Goal: Check status: Check status

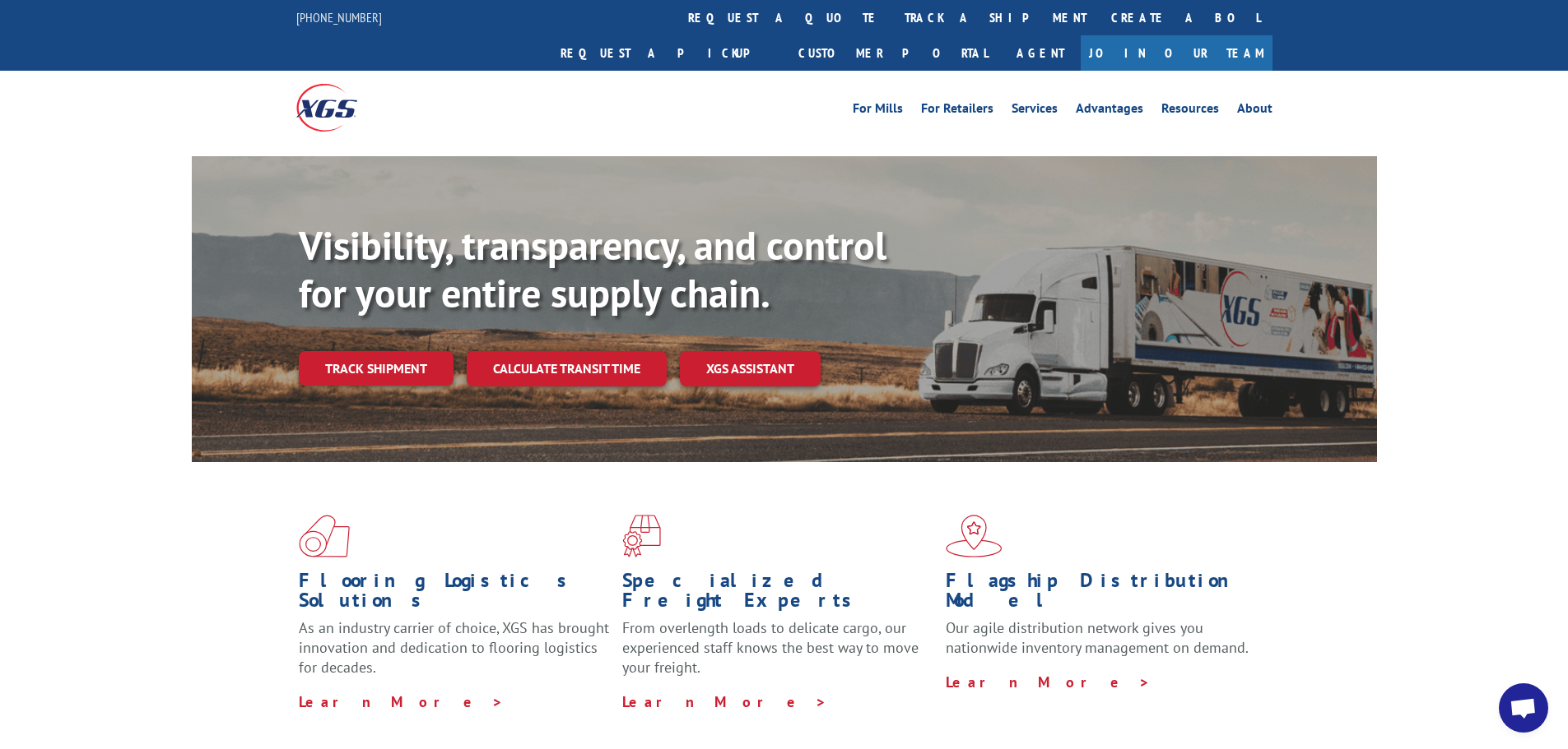
click at [431, 351] on link "Track shipment" at bounding box center [376, 368] width 155 height 34
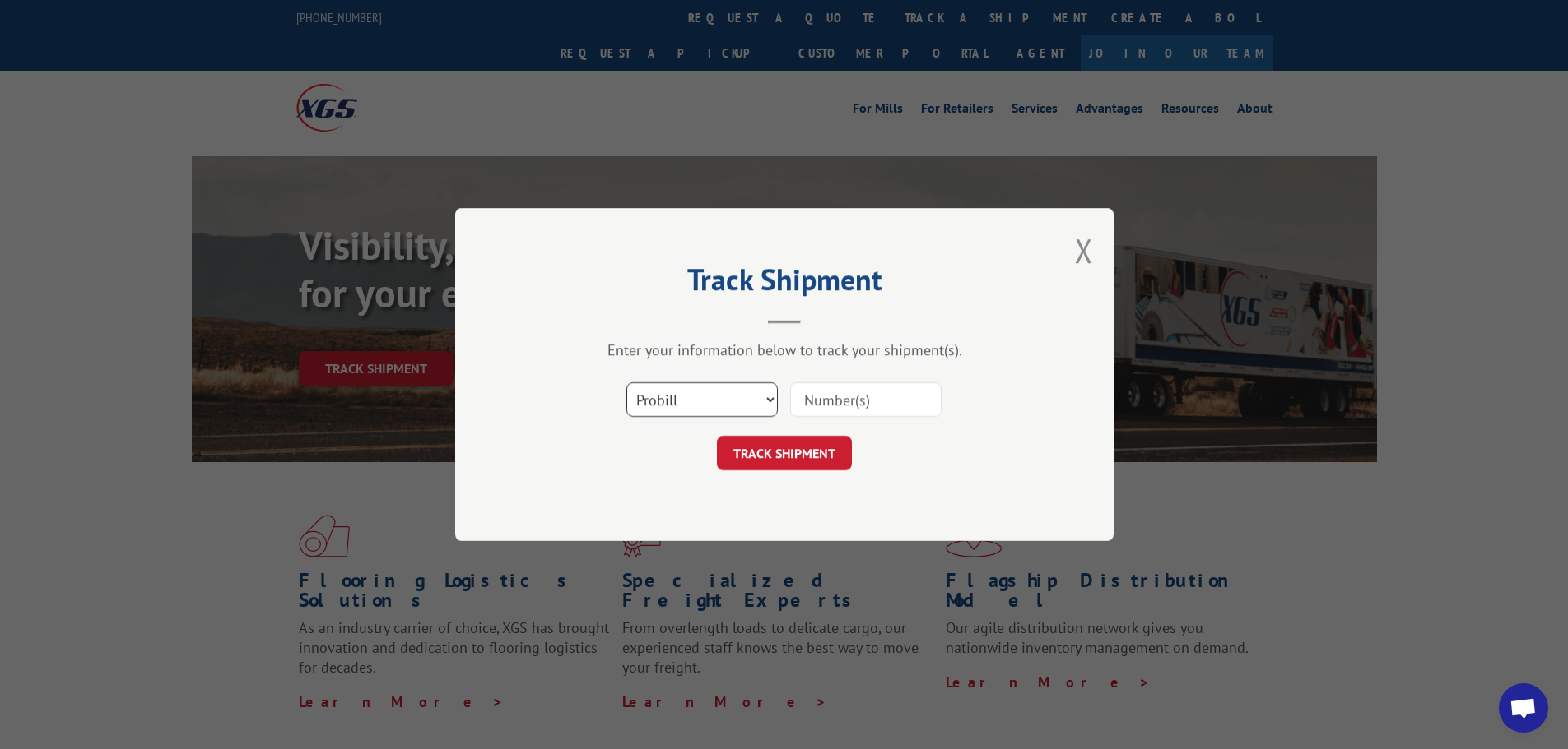
drag, startPoint x: 773, startPoint y: 397, endPoint x: 754, endPoint y: 415, distance: 26.2
click at [773, 397] on select "Select category... Probill BOL PO" at bounding box center [702, 399] width 151 height 34
select select "bol"
click at [626, 382] on select "Select category... Probill BOL PO" at bounding box center [702, 399] width 151 height 34
drag, startPoint x: 836, startPoint y: 402, endPoint x: 857, endPoint y: 400, distance: 21.1
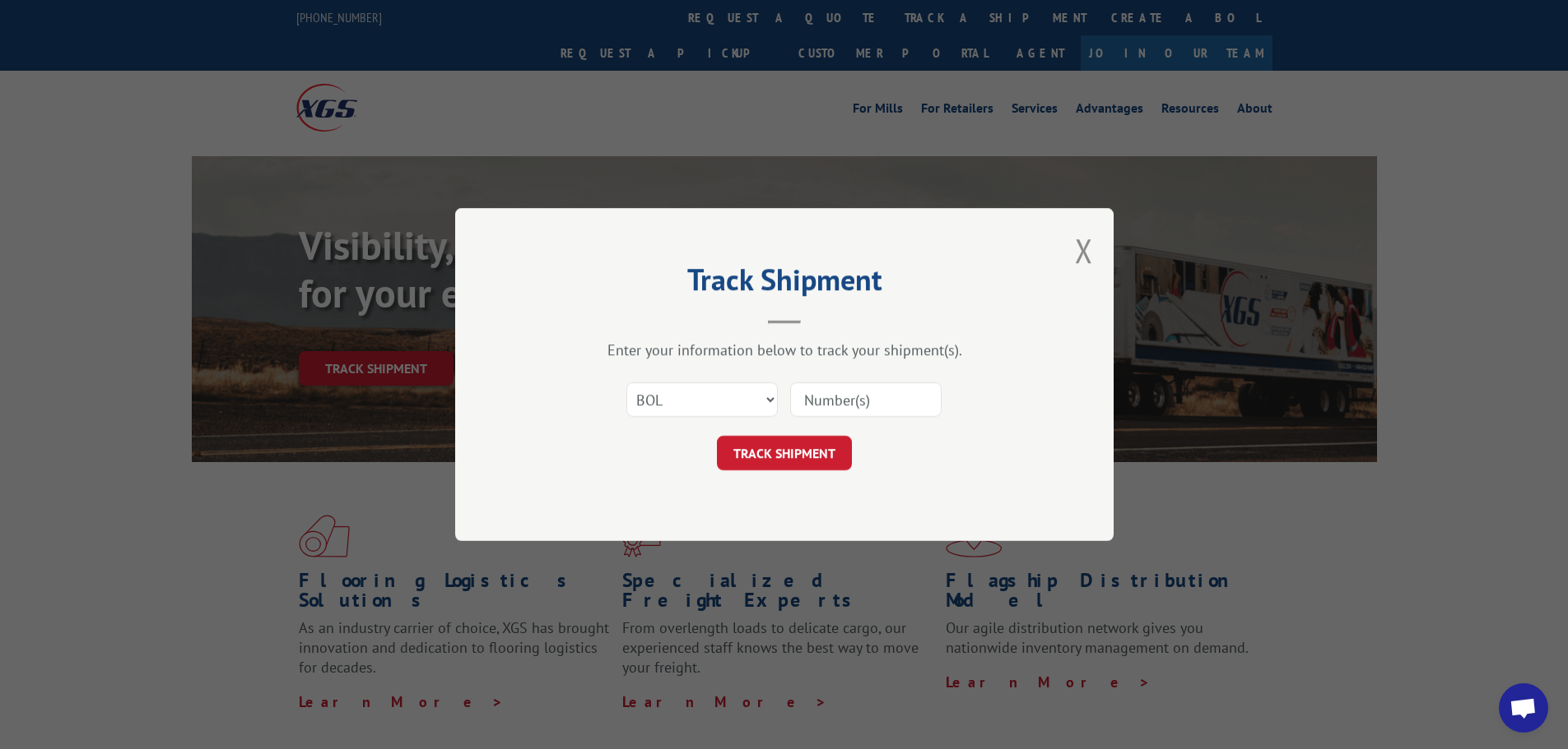
click at [841, 401] on input at bounding box center [865, 399] width 151 height 34
click at [857, 400] on input at bounding box center [865, 399] width 151 height 34
type input "7073604"
click button "TRACK SHIPMENT" at bounding box center [784, 453] width 135 height 34
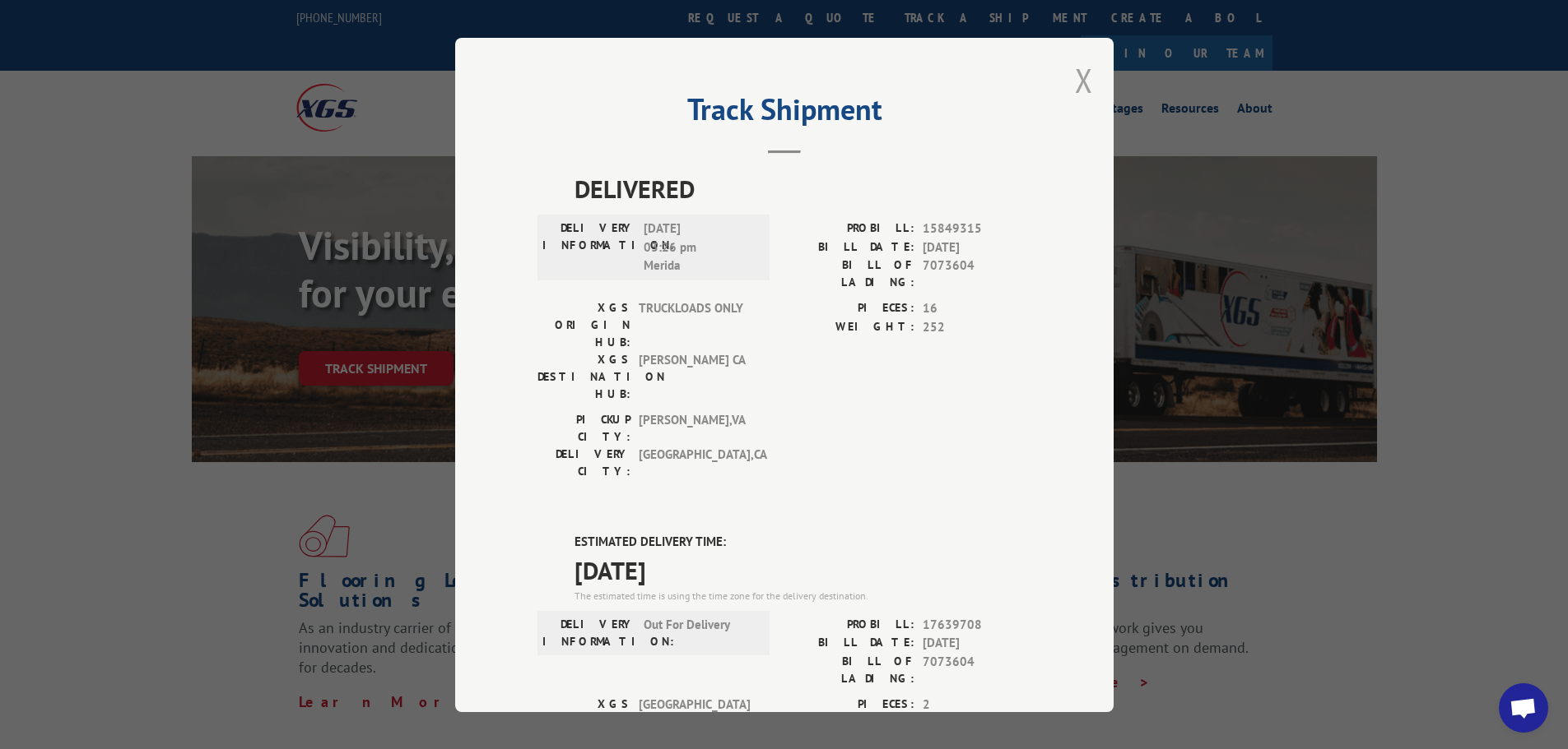
click at [1082, 82] on button "Close modal" at bounding box center [1084, 80] width 18 height 43
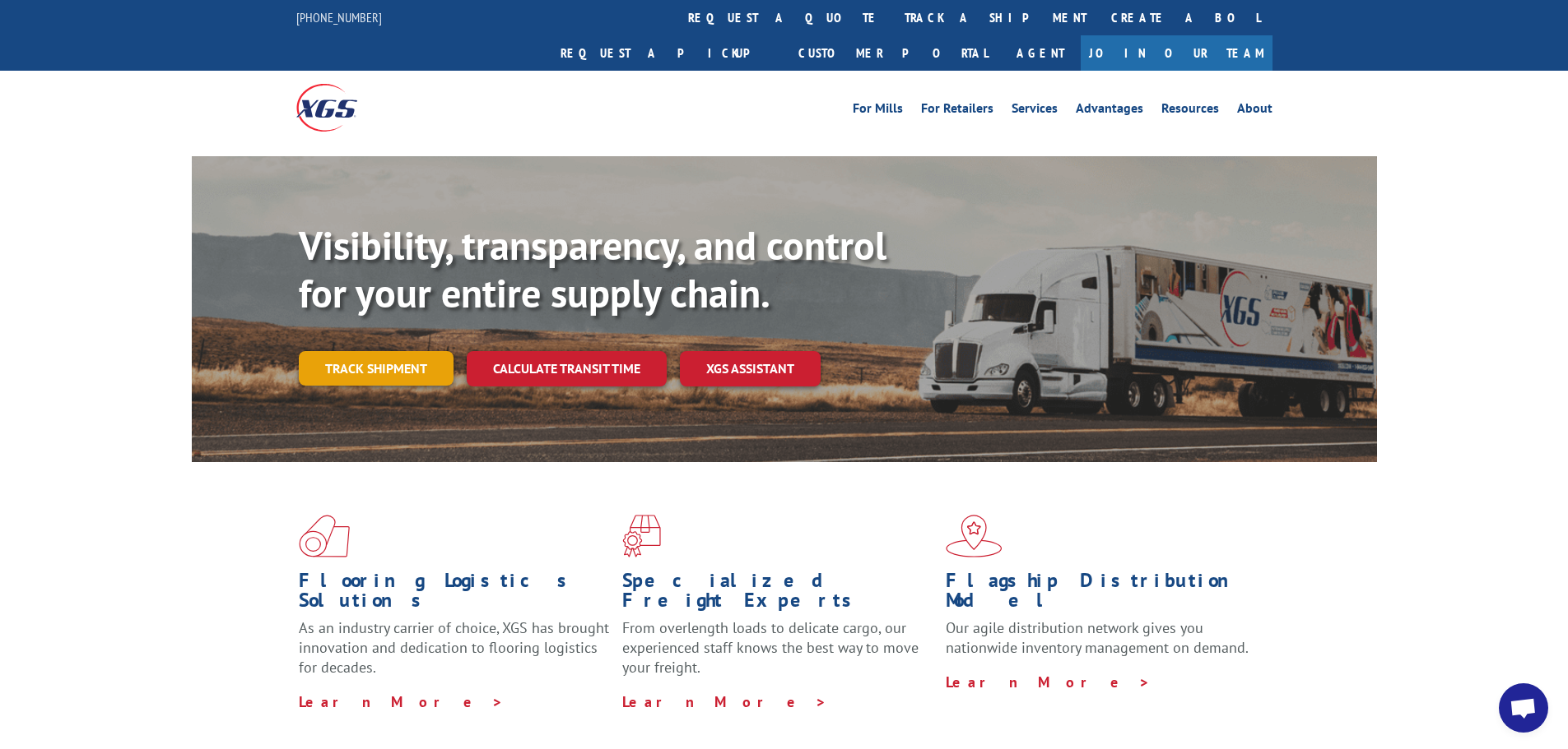
click at [425, 351] on link "Track shipment" at bounding box center [376, 368] width 155 height 34
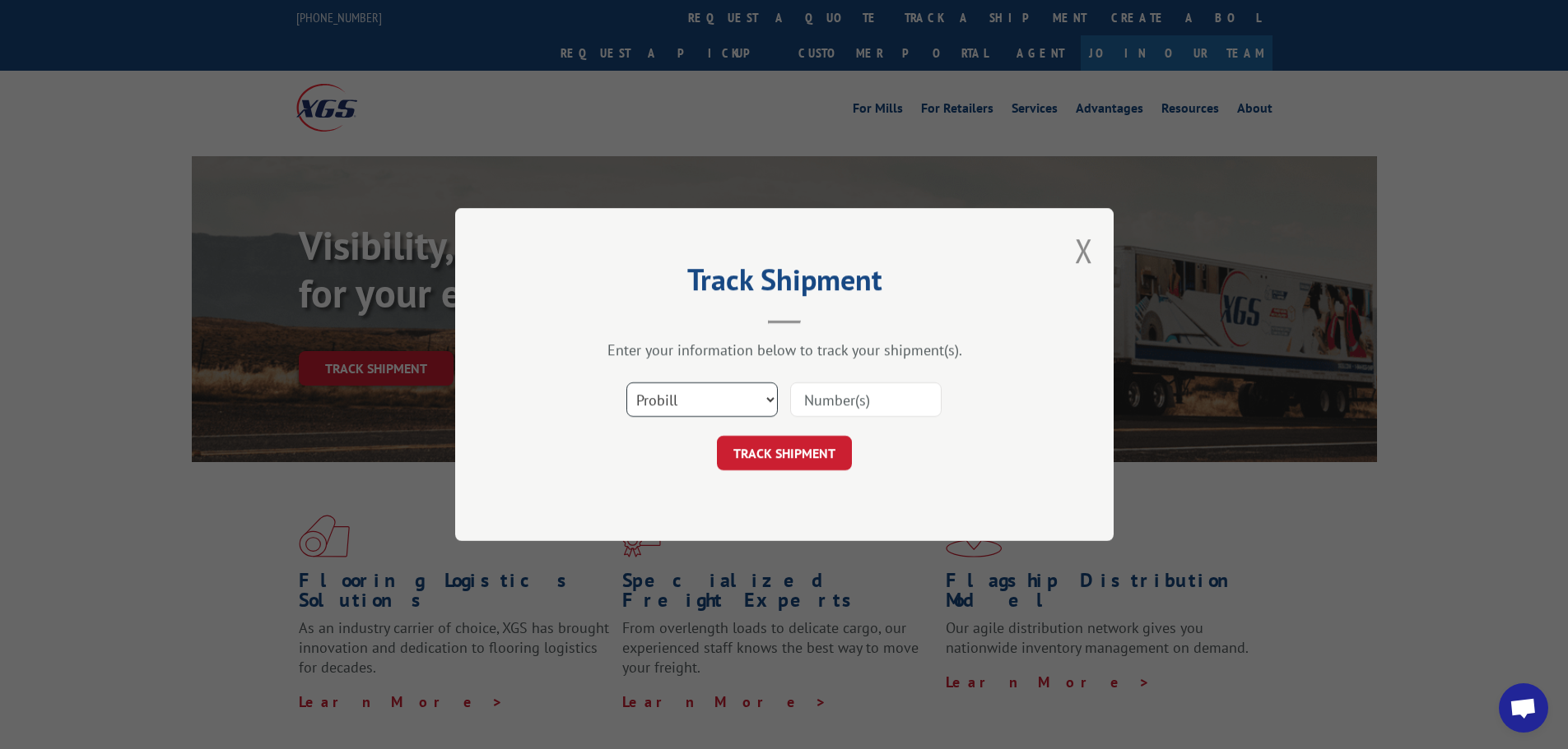
click at [769, 397] on select "Select category... Probill BOL PO" at bounding box center [702, 399] width 151 height 34
select select "bol"
click at [626, 382] on select "Select category... Probill BOL PO" at bounding box center [702, 399] width 151 height 34
click at [832, 406] on input at bounding box center [865, 399] width 151 height 34
type input "7083623"
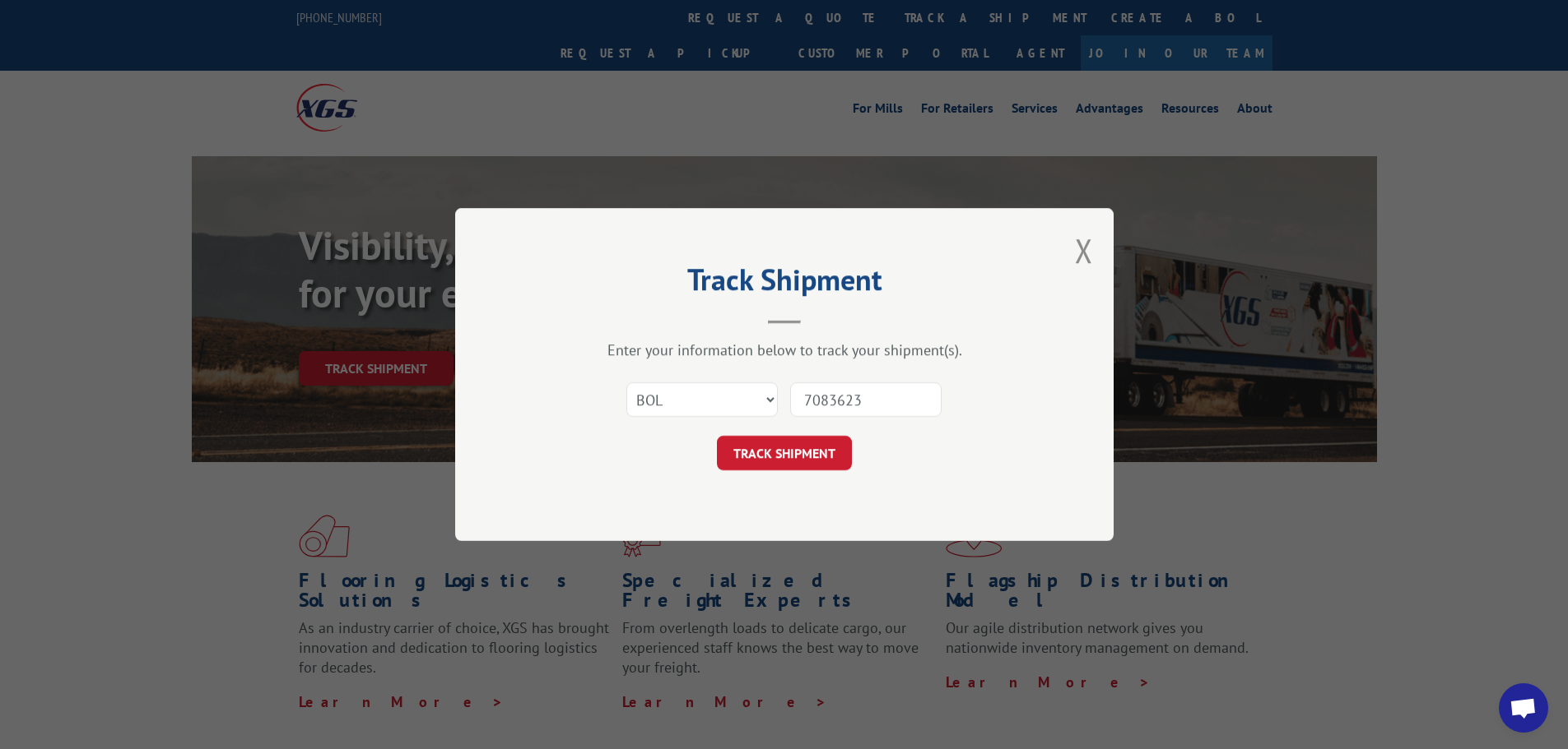
click button "TRACK SHIPMENT" at bounding box center [784, 453] width 135 height 34
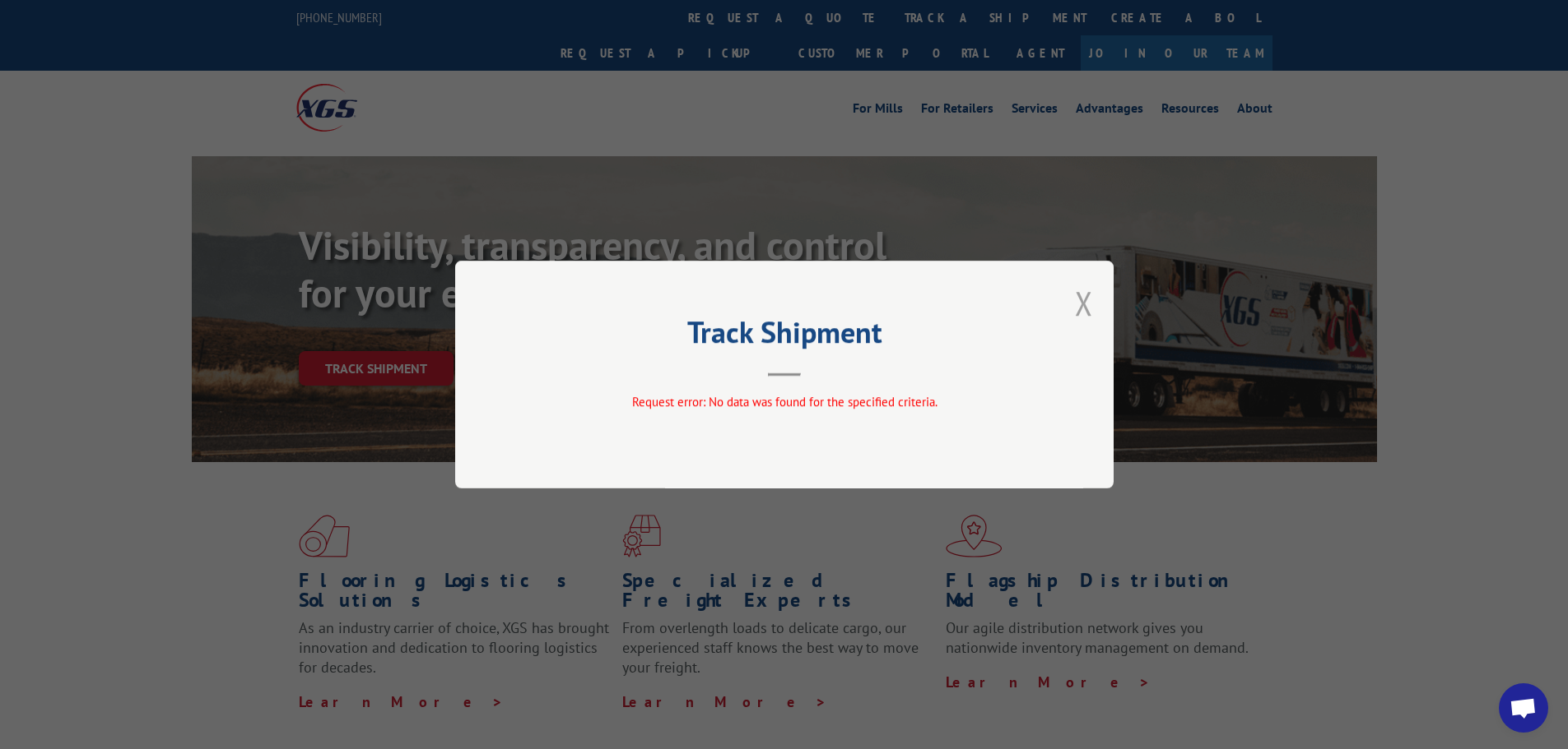
click at [1081, 307] on button "Close modal" at bounding box center [1084, 302] width 18 height 43
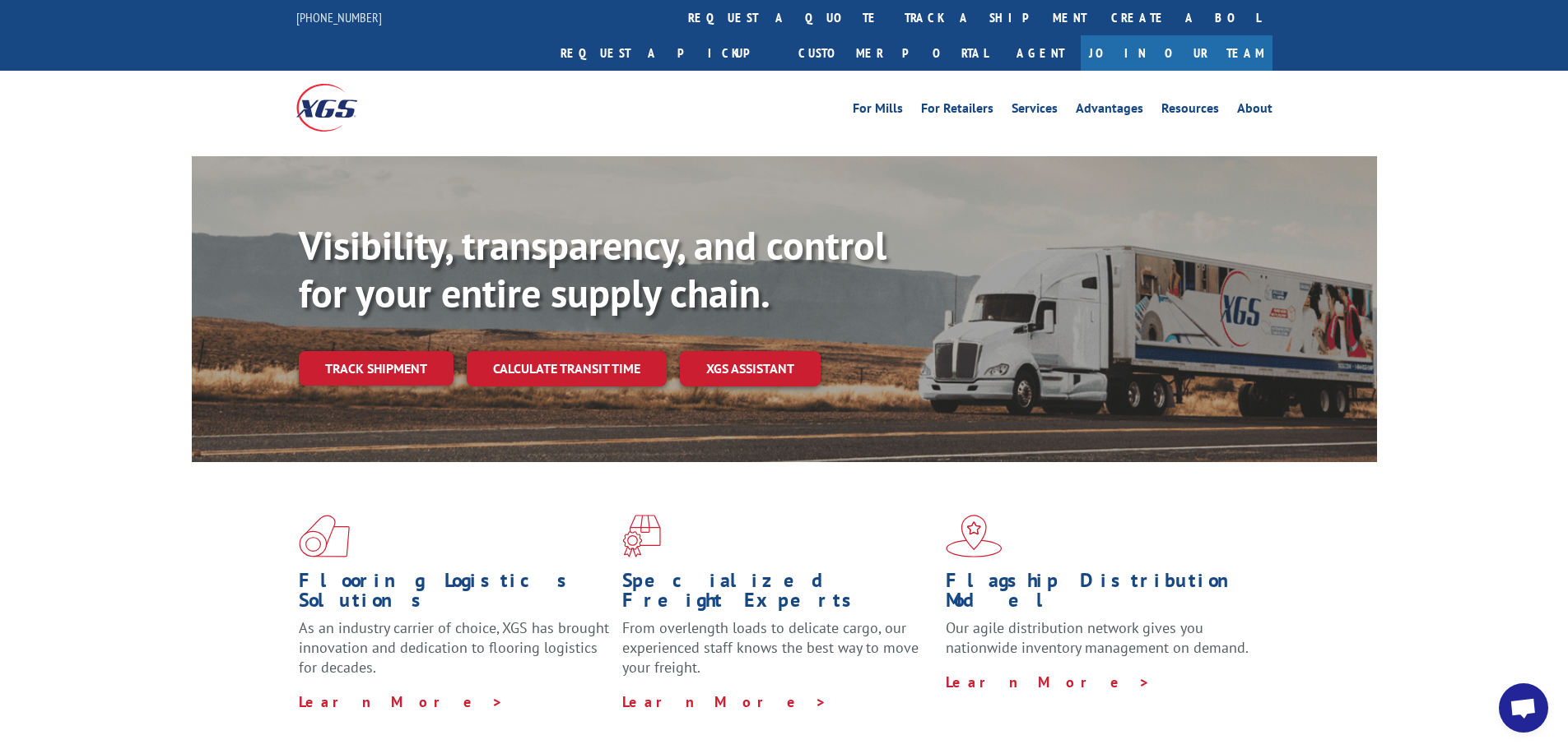
click at [380, 313] on div "Visibility, transparency, and control for your entire supply chain. Track shipm…" at bounding box center [838, 336] width 1078 height 229
click at [380, 351] on link "Track shipment" at bounding box center [376, 368] width 155 height 34
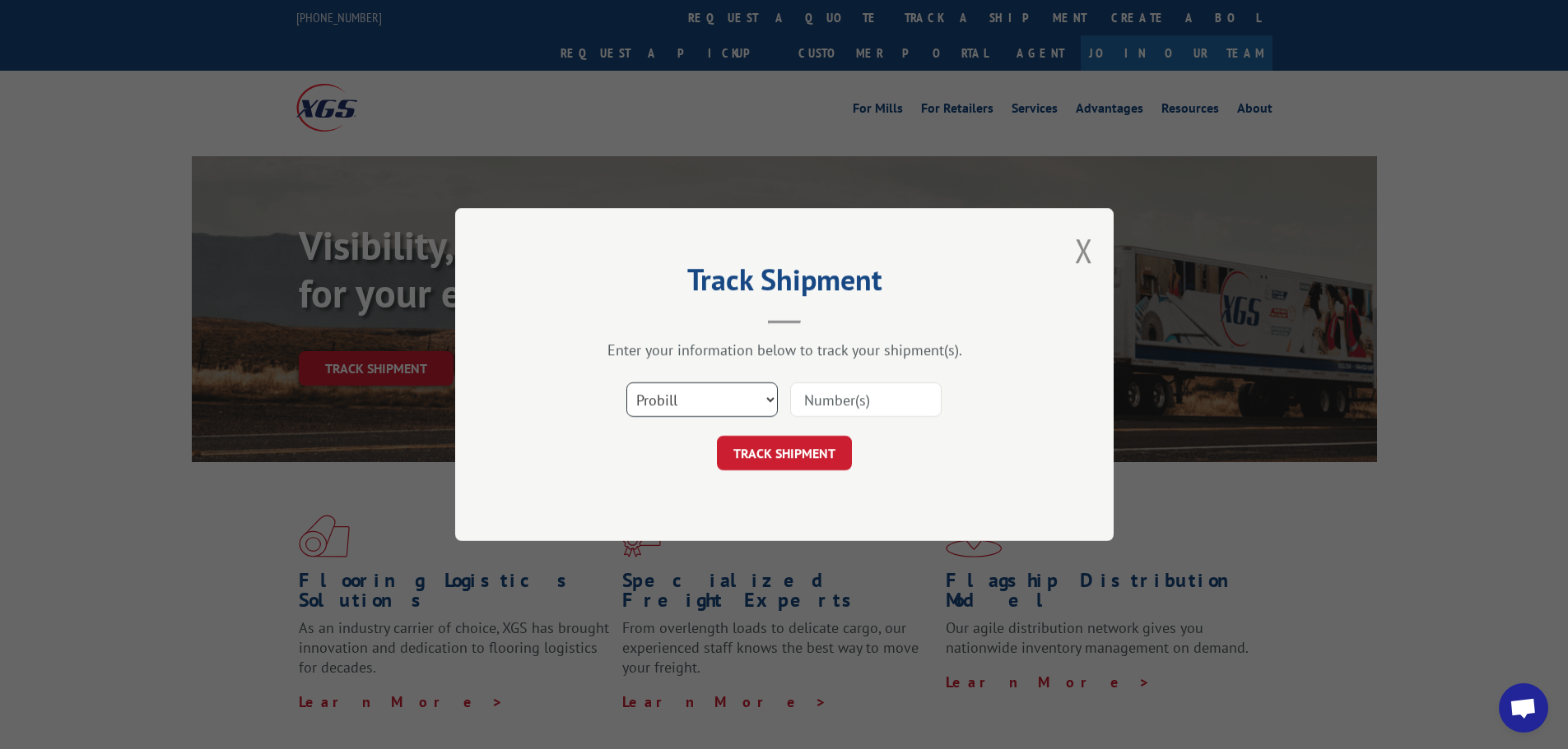
click at [769, 402] on select "Select category... Probill BOL PO" at bounding box center [702, 399] width 151 height 34
select select "bol"
click at [626, 382] on select "Select category... Probill BOL PO" at bounding box center [702, 399] width 151 height 34
click at [848, 407] on input at bounding box center [865, 399] width 151 height 34
click at [848, 405] on input at bounding box center [865, 399] width 151 height 34
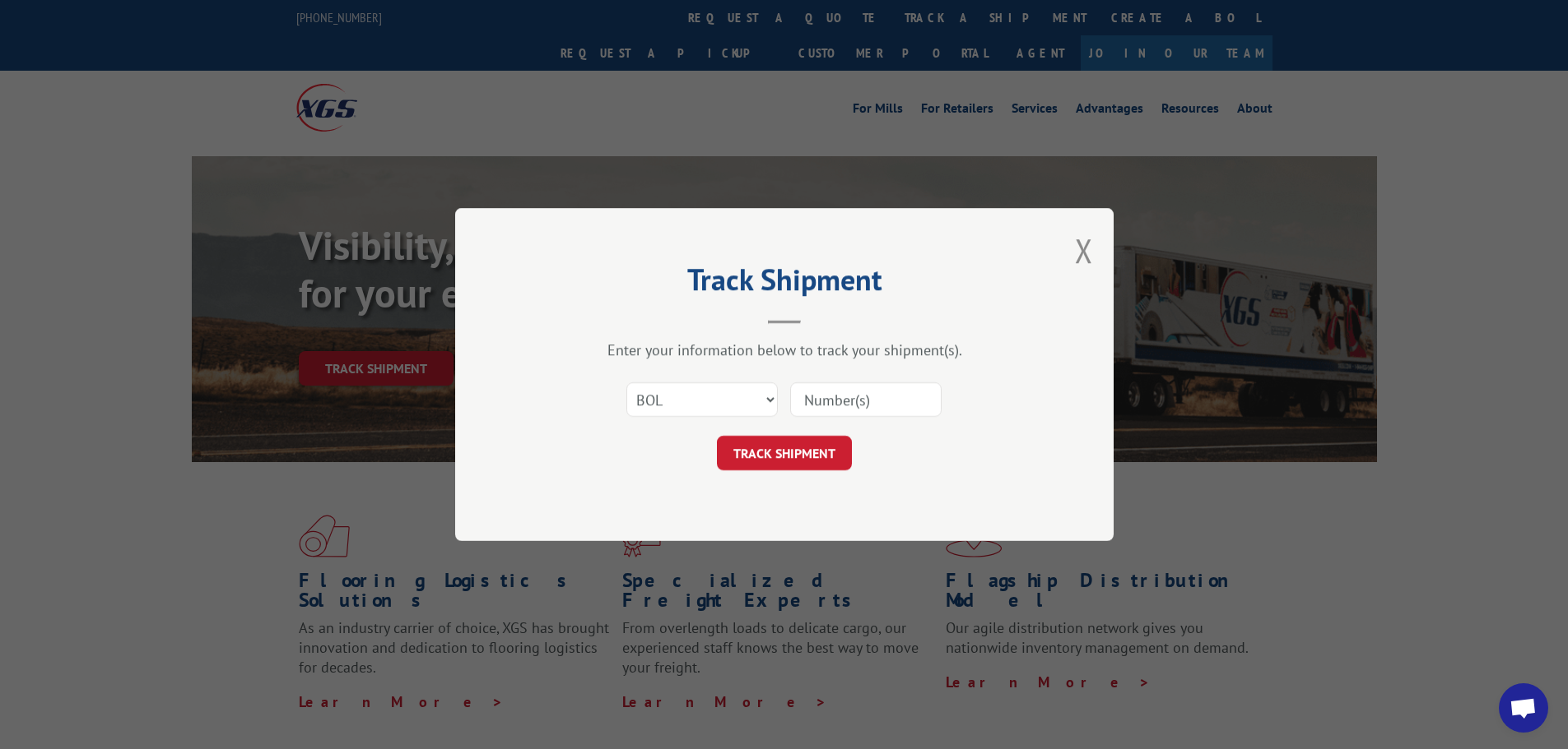
paste input "7083623"
type input "7083623"
click button "TRACK SHIPMENT" at bounding box center [784, 453] width 135 height 34
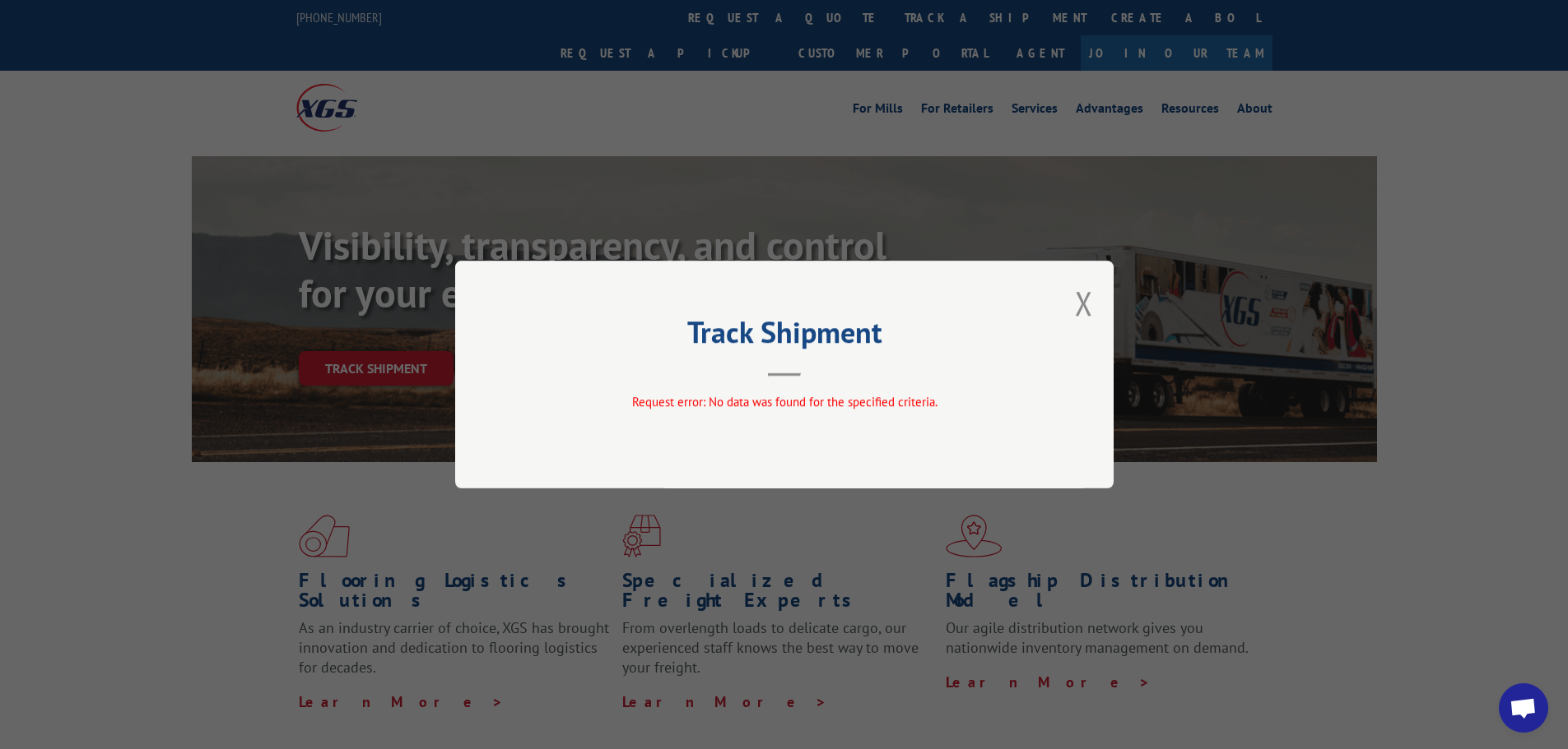
click at [1081, 302] on button "Close modal" at bounding box center [1084, 302] width 18 height 43
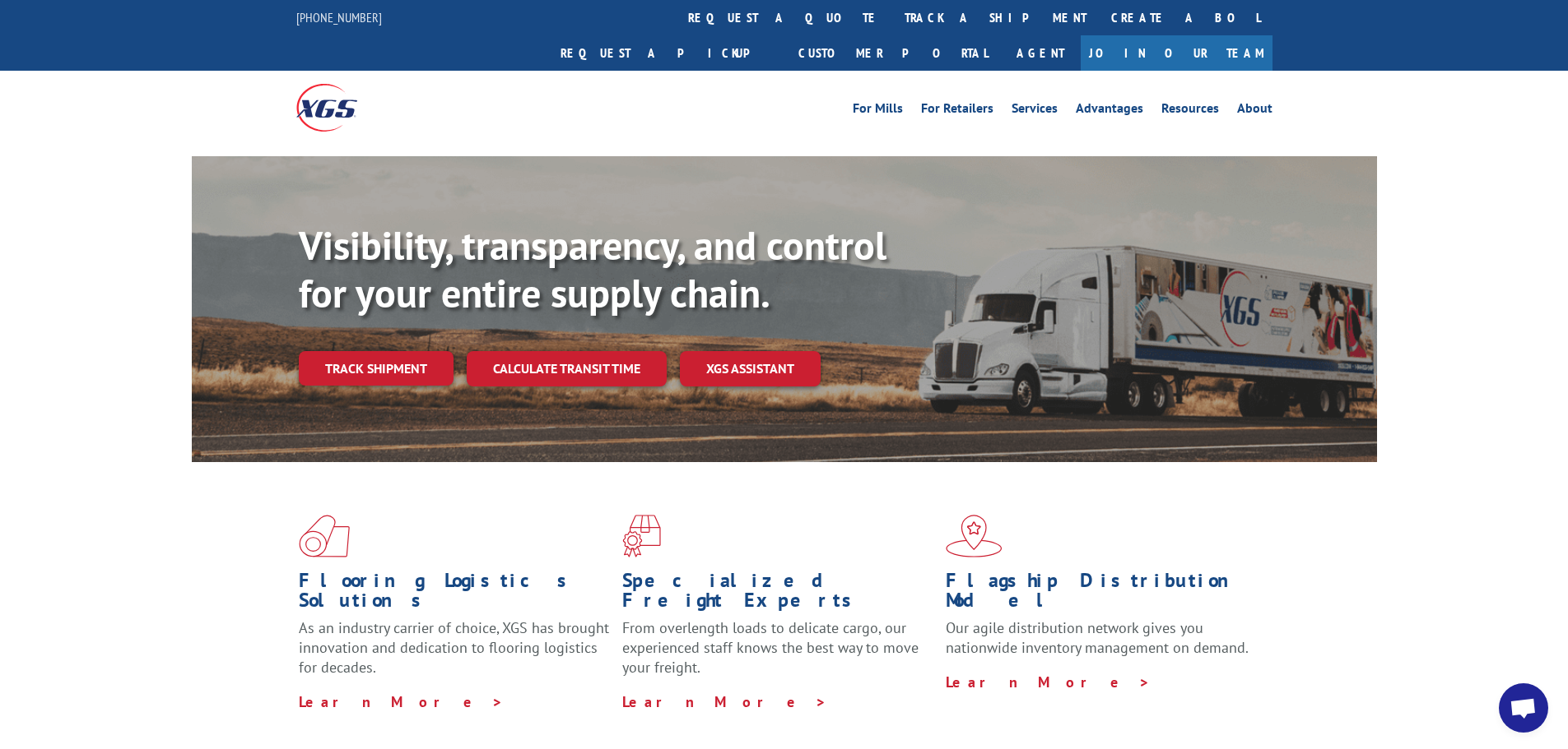
drag, startPoint x: 1067, startPoint y: 352, endPoint x: 1508, endPoint y: 275, distance: 447.7
click at [1508, 275] on div "Visibility, transparency, and control for your entire supply chain. Track shipm…" at bounding box center [784, 325] width 1568 height 338
click at [388, 351] on link "Track shipment" at bounding box center [376, 368] width 155 height 34
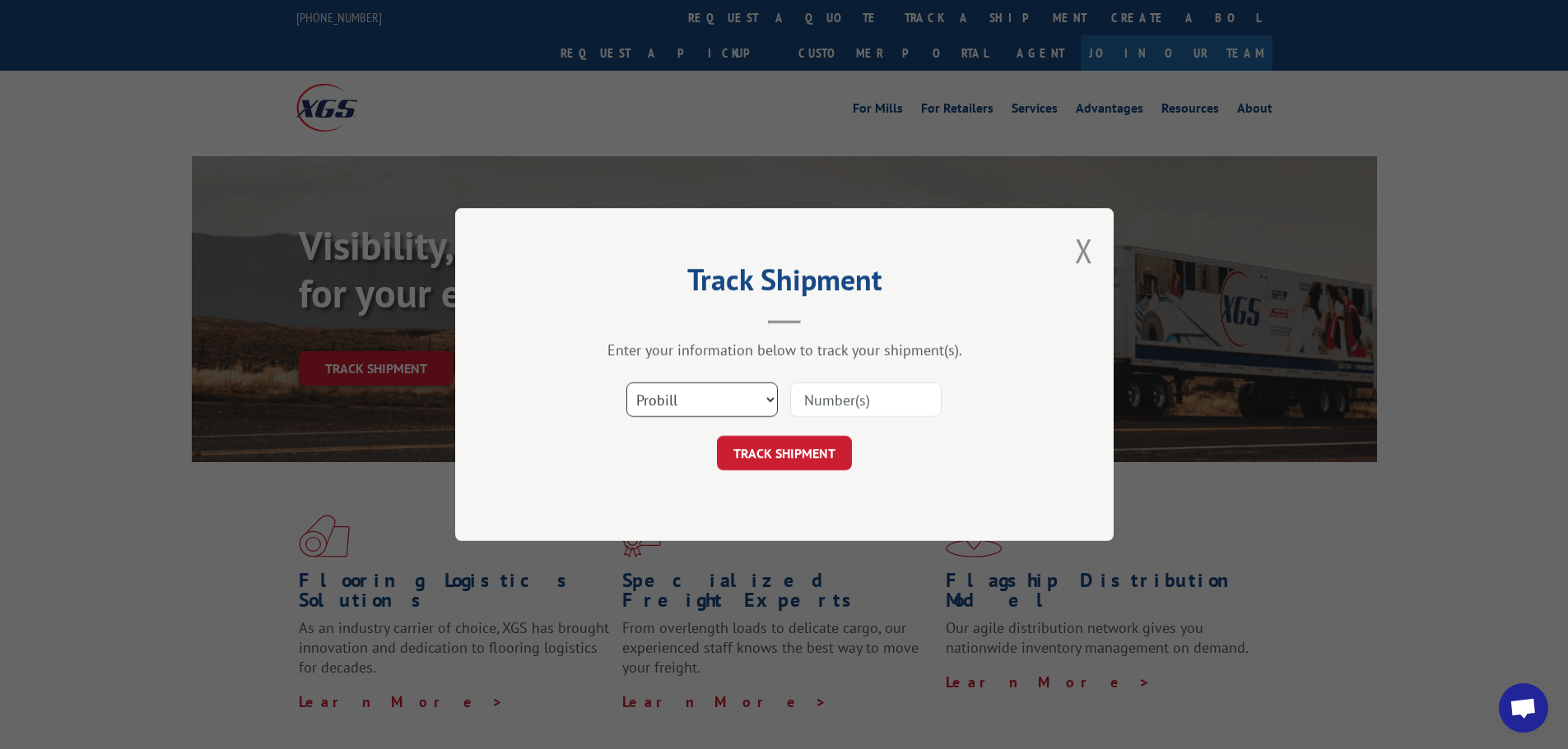
click at [768, 399] on select "Select category... Probill BOL PO" at bounding box center [702, 399] width 151 height 34
select select "bol"
click at [626, 382] on select "Select category... Probill BOL PO" at bounding box center [702, 399] width 151 height 34
click at [829, 395] on input at bounding box center [865, 399] width 151 height 34
type input "7072575"
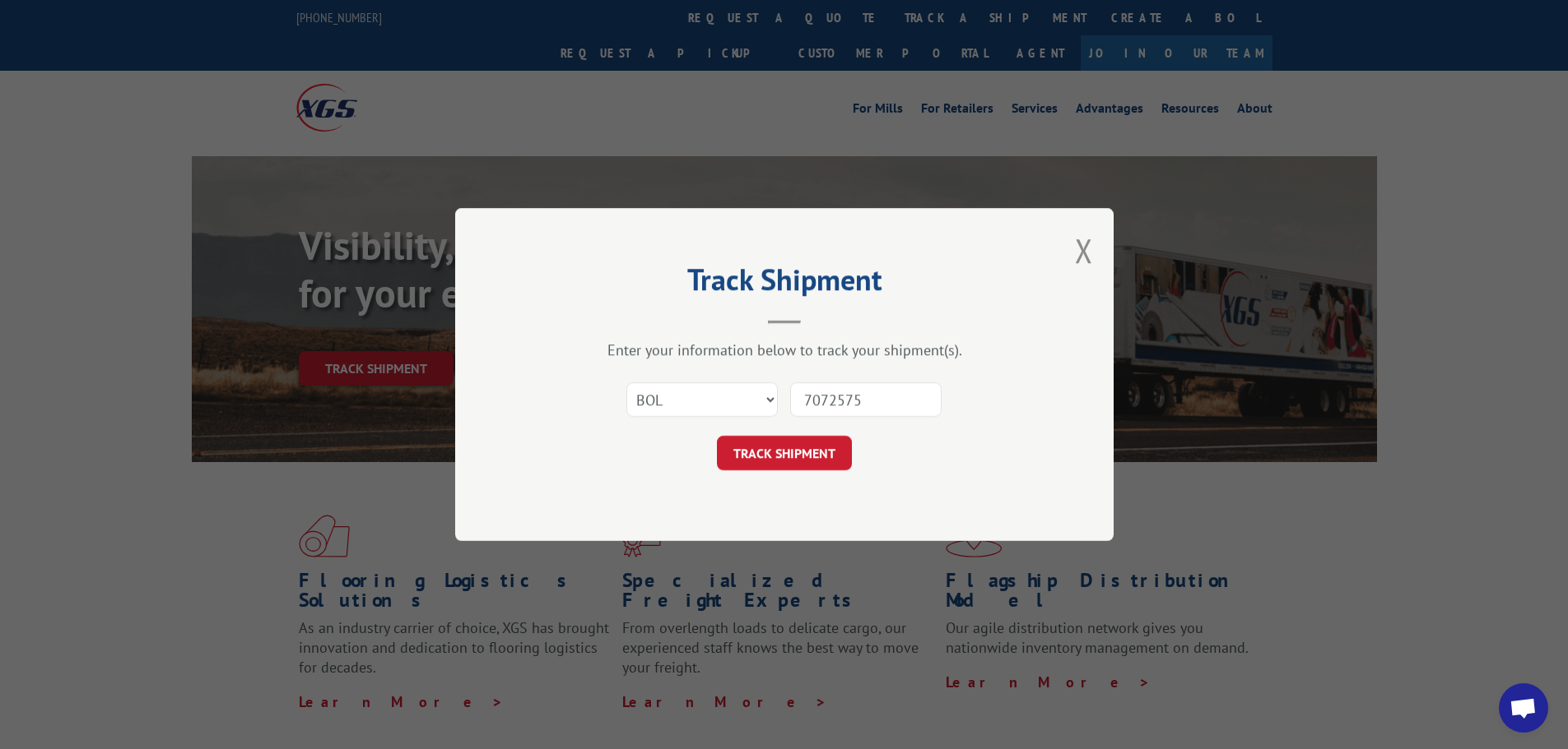
click button "TRACK SHIPMENT" at bounding box center [784, 453] width 135 height 34
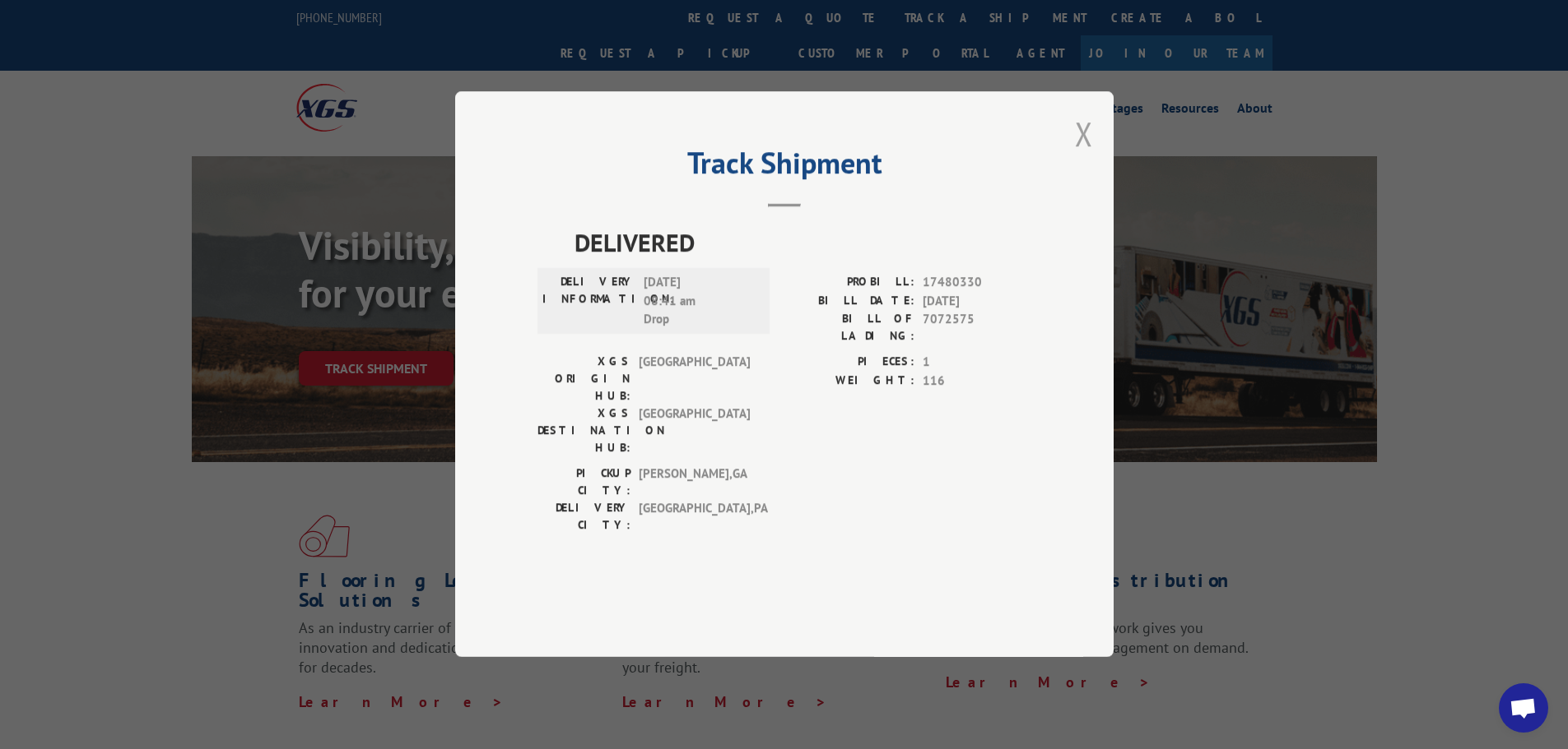
click at [1090, 156] on button "Close modal" at bounding box center [1084, 133] width 18 height 43
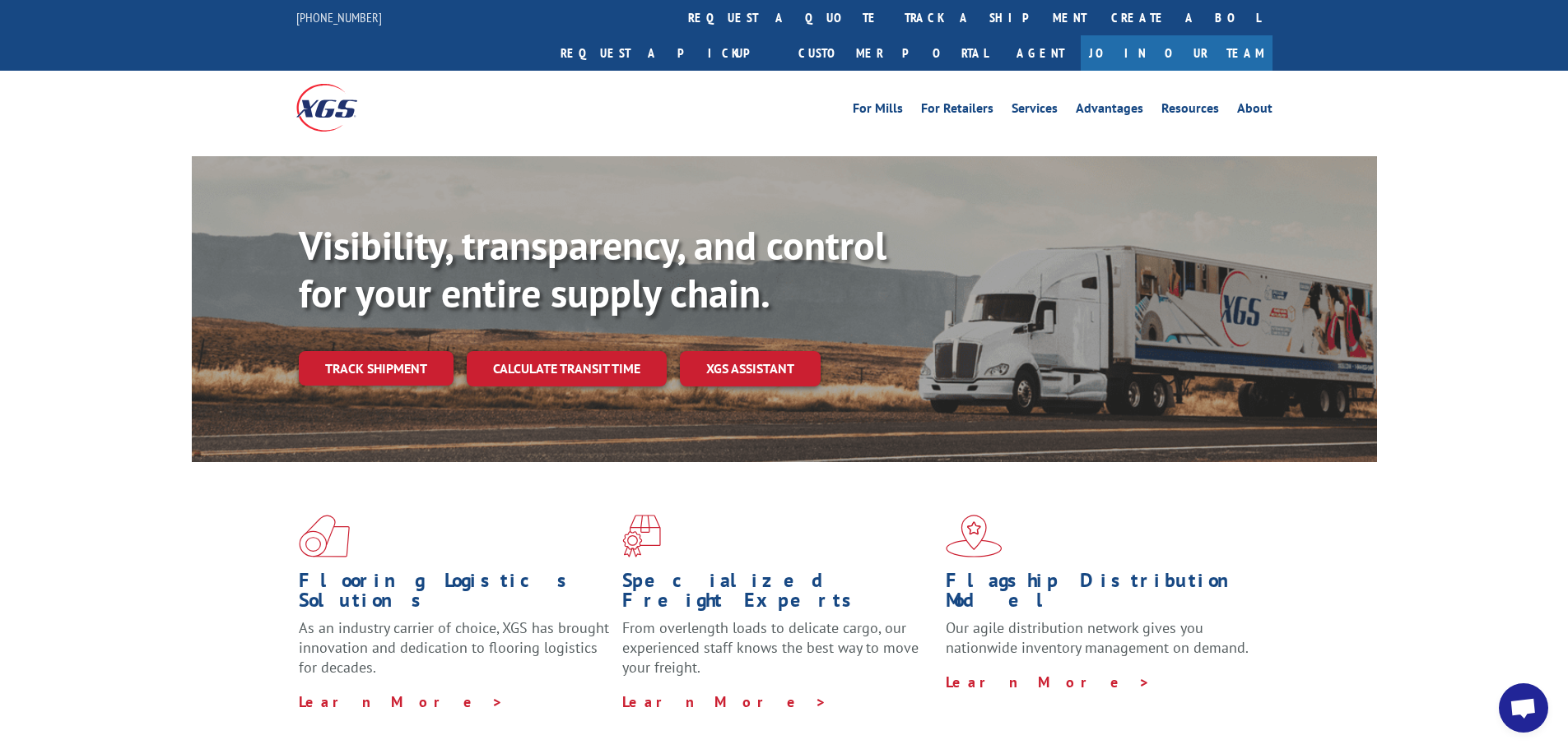
click at [381, 351] on link "Track shipment" at bounding box center [376, 368] width 155 height 34
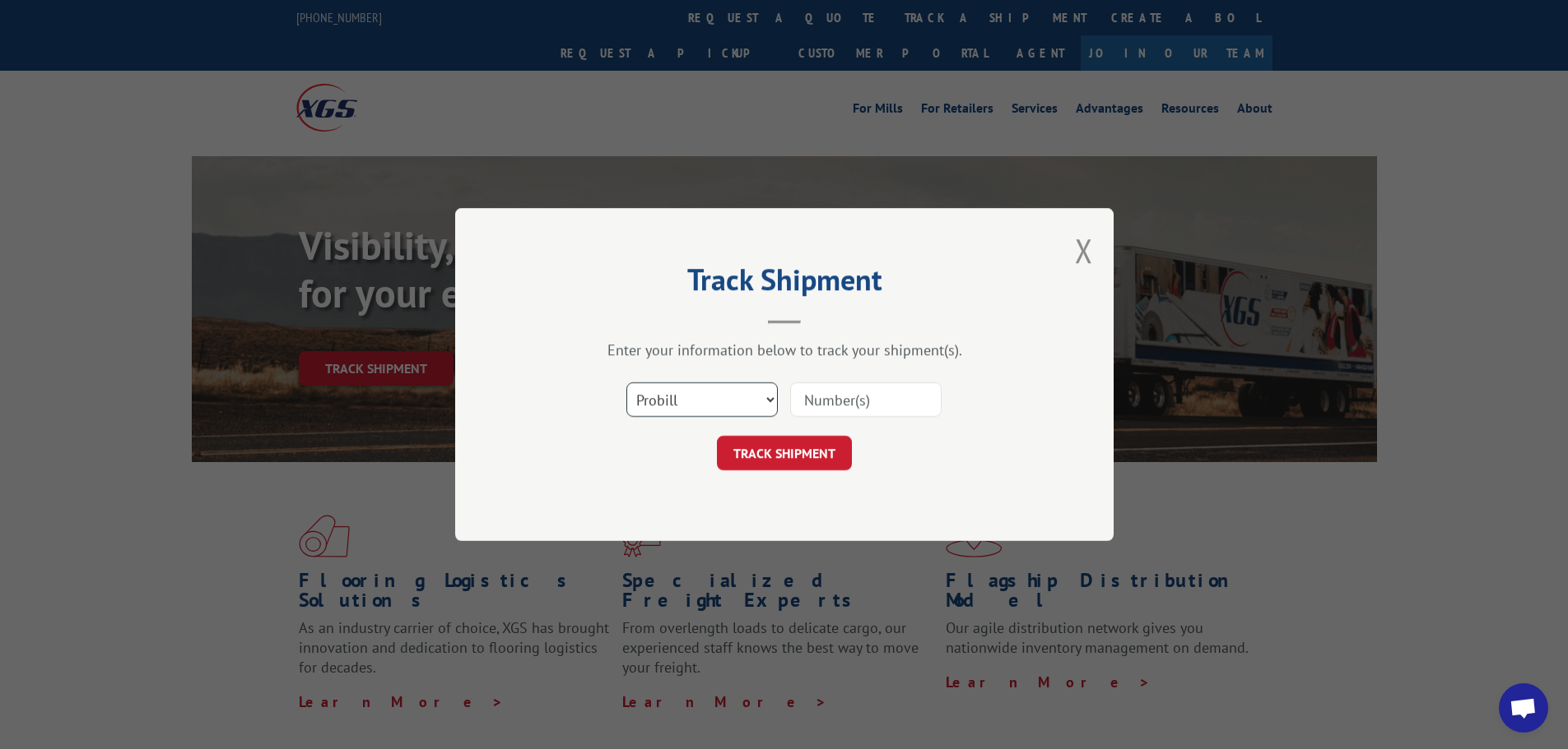
click at [770, 400] on select "Select category... Probill BOL PO" at bounding box center [702, 399] width 151 height 34
select select "bol"
click at [626, 382] on select "Select category... Probill BOL PO" at bounding box center [702, 399] width 151 height 34
click at [857, 385] on input at bounding box center [865, 399] width 151 height 34
type input "7078347"
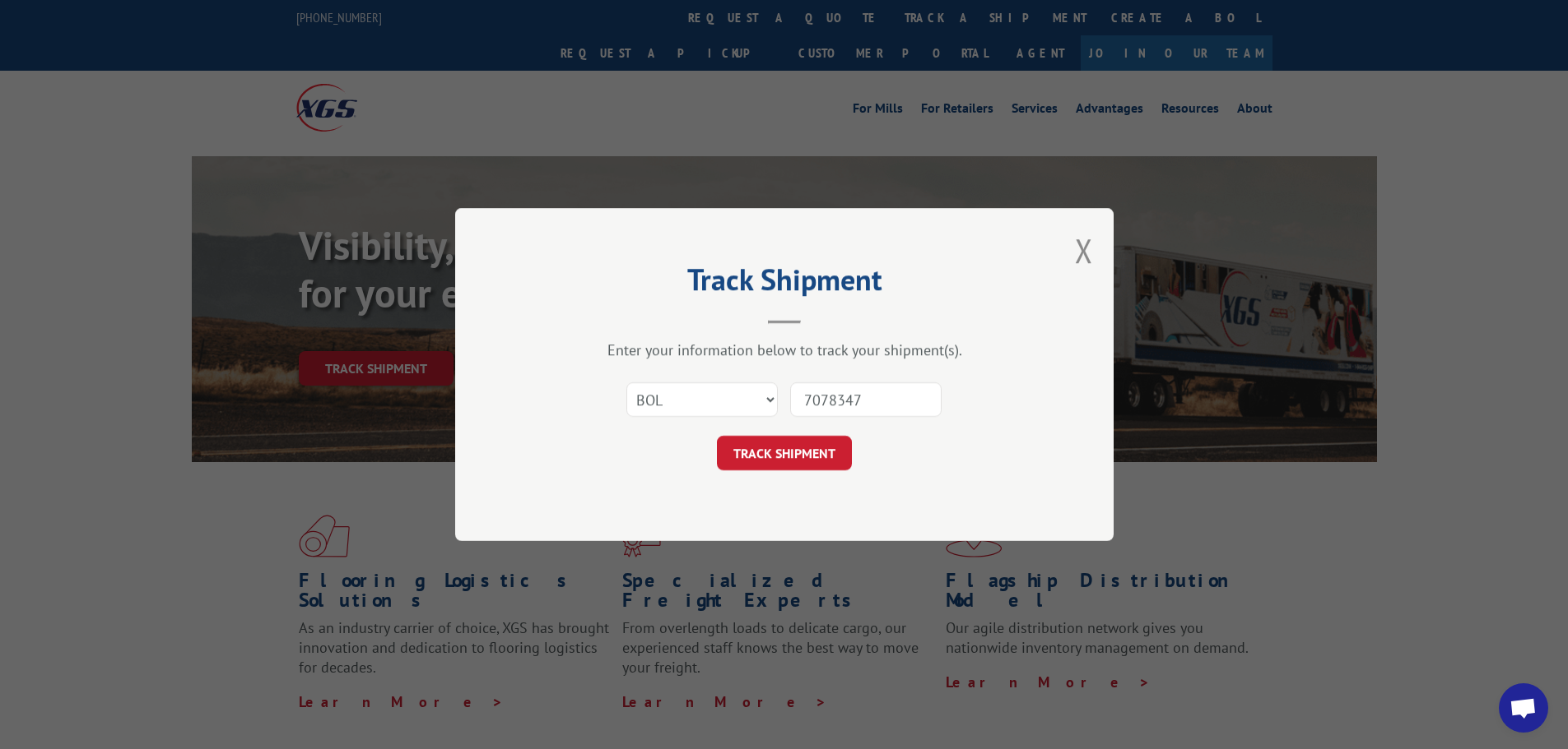
click button "TRACK SHIPMENT" at bounding box center [784, 453] width 135 height 34
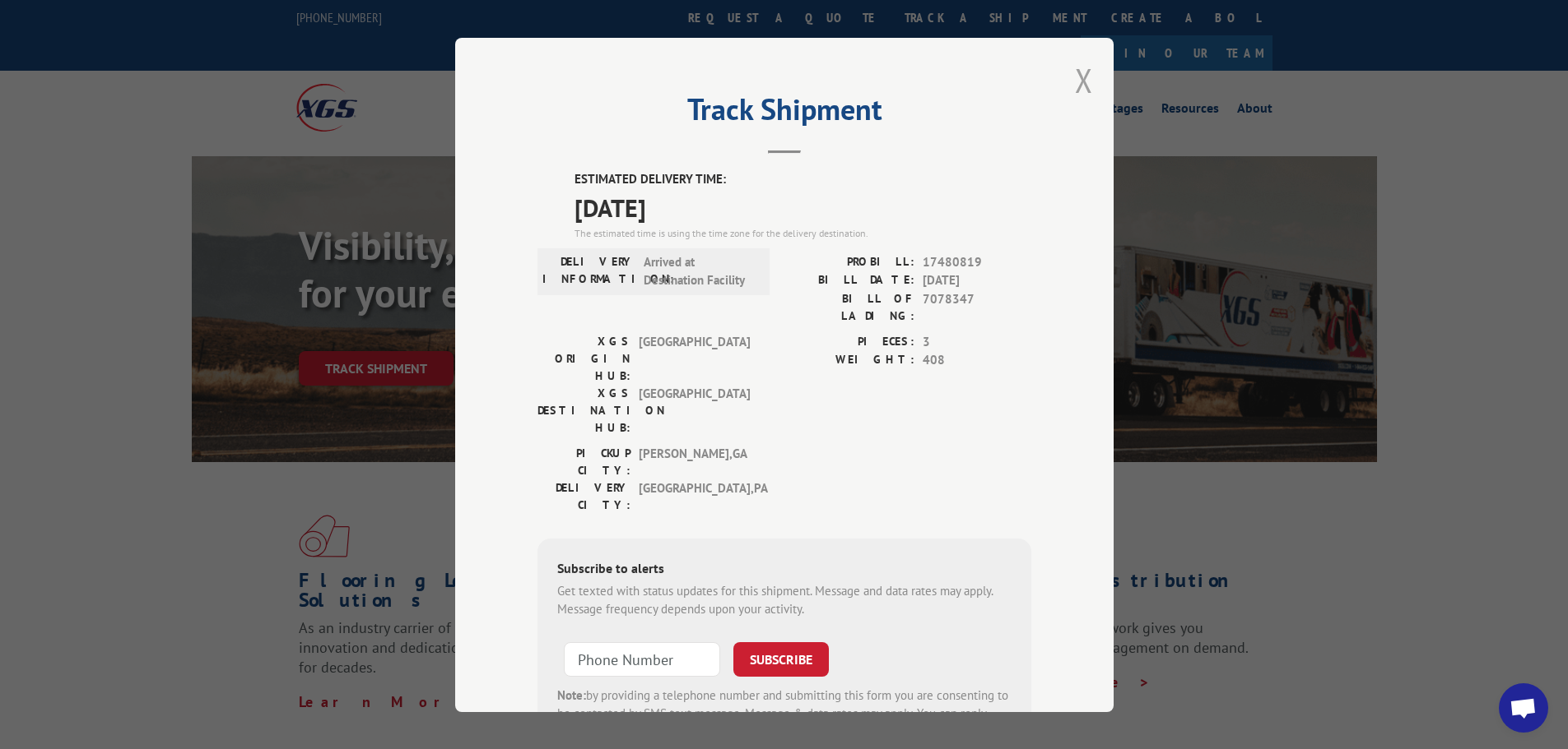
drag, startPoint x: 1078, startPoint y: 84, endPoint x: 1089, endPoint y: 61, distance: 25.5
click at [1077, 83] on button "Close modal" at bounding box center [1084, 80] width 18 height 43
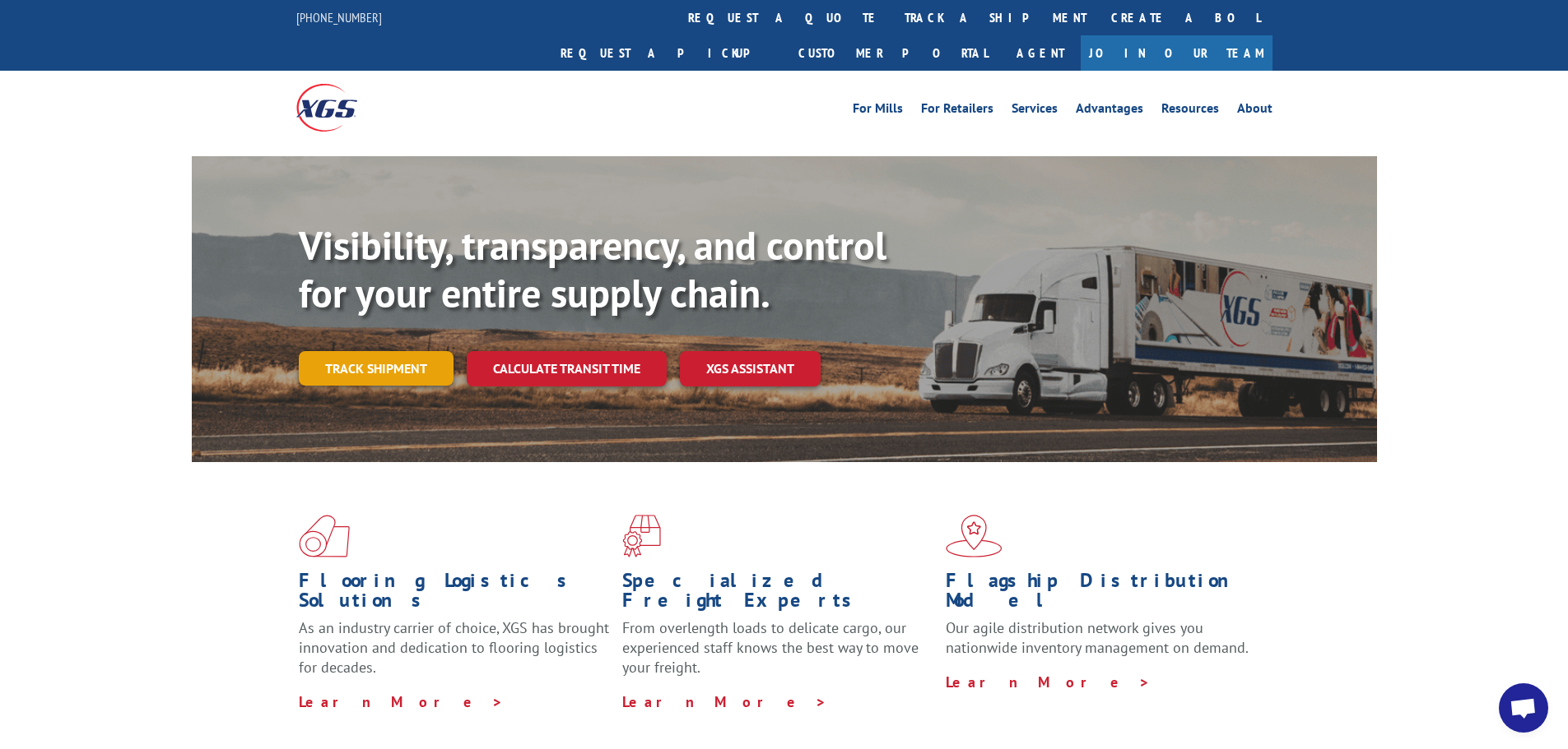
click at [371, 351] on link "Track shipment" at bounding box center [376, 368] width 155 height 34
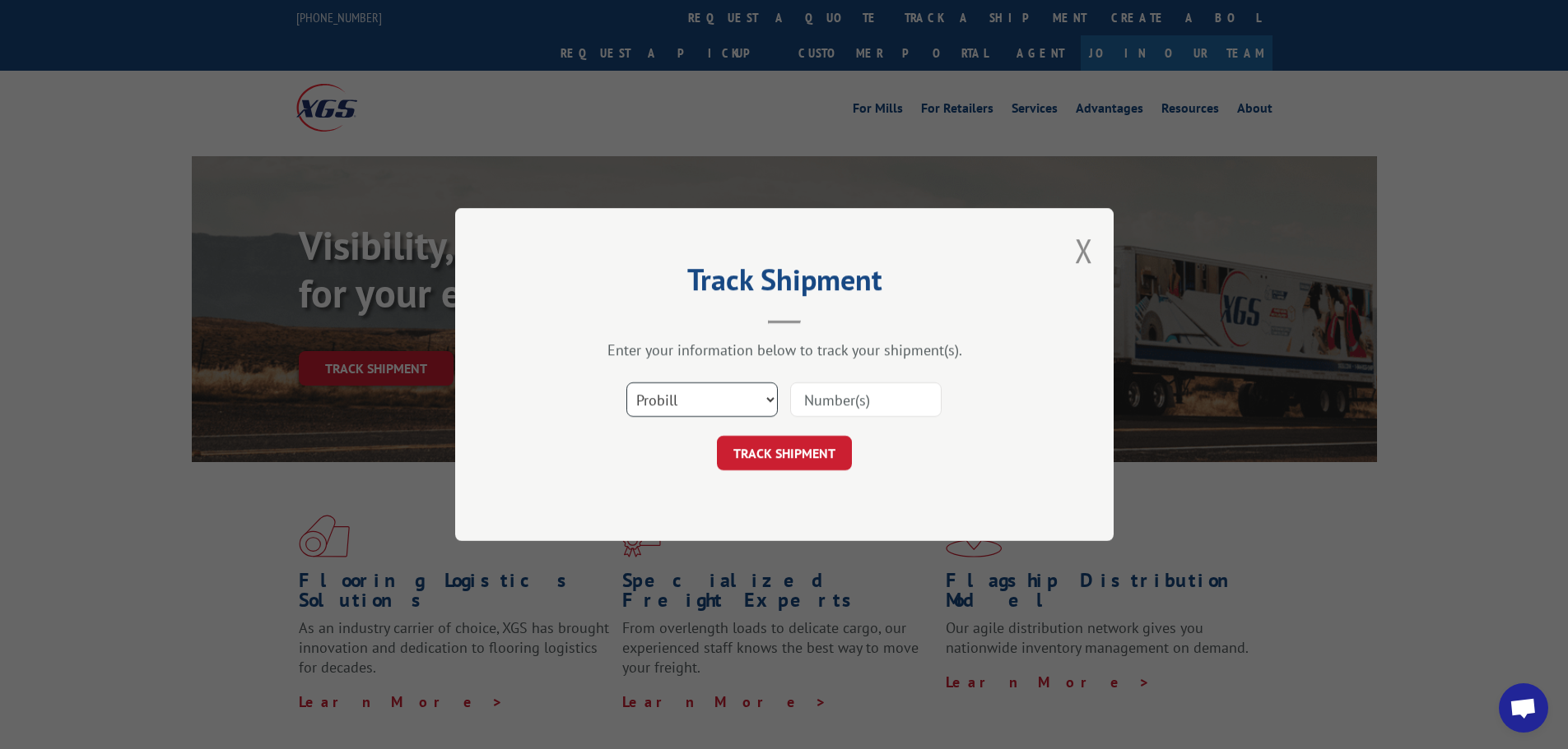
click at [769, 398] on select "Select category... Probill BOL PO" at bounding box center [702, 399] width 151 height 34
select select "bol"
click at [626, 382] on select "Select category... Probill BOL PO" at bounding box center [702, 399] width 151 height 34
click at [852, 390] on input at bounding box center [865, 399] width 151 height 34
type input "7078348"
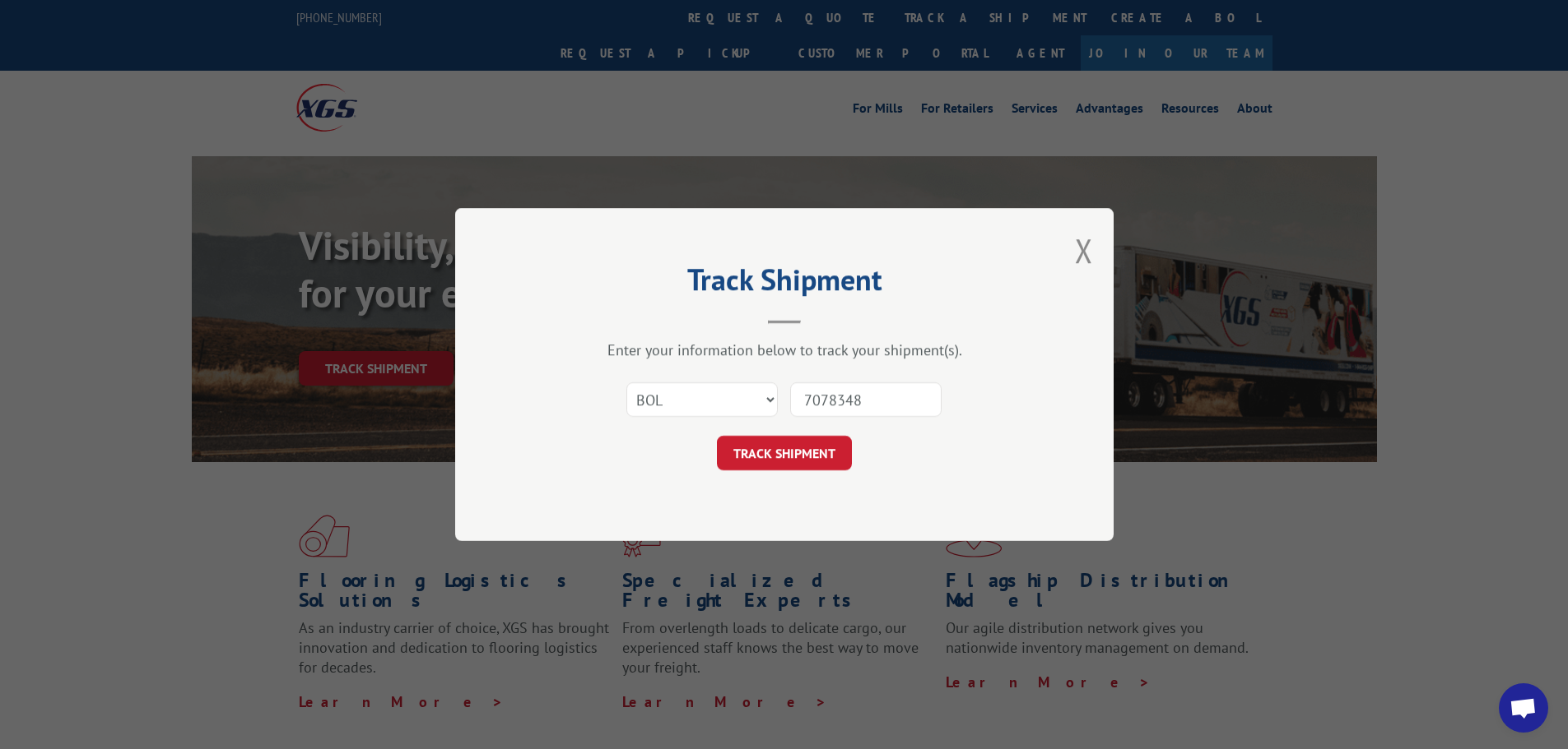
click button "TRACK SHIPMENT" at bounding box center [784, 453] width 135 height 34
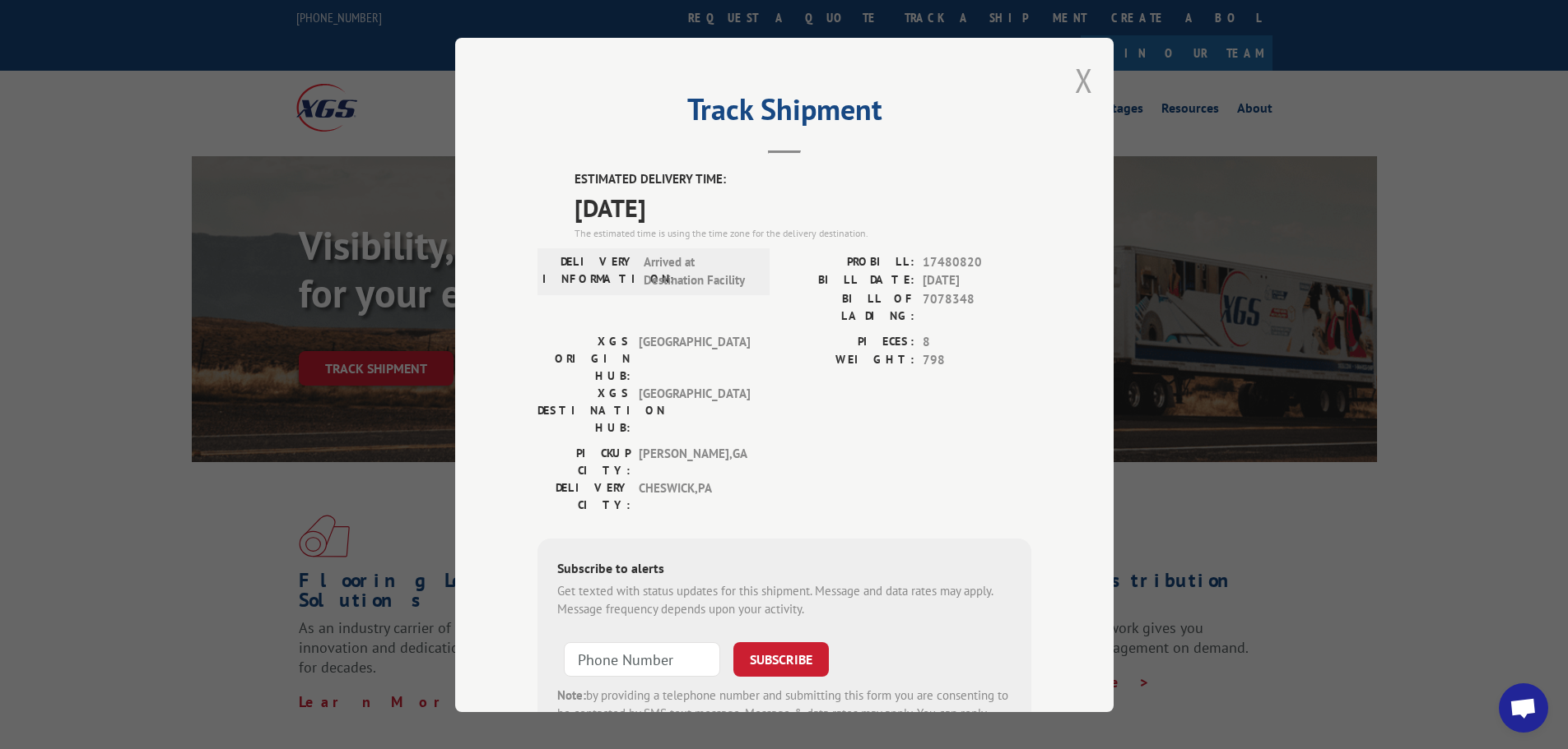
click at [1083, 74] on button "Close modal" at bounding box center [1084, 80] width 18 height 43
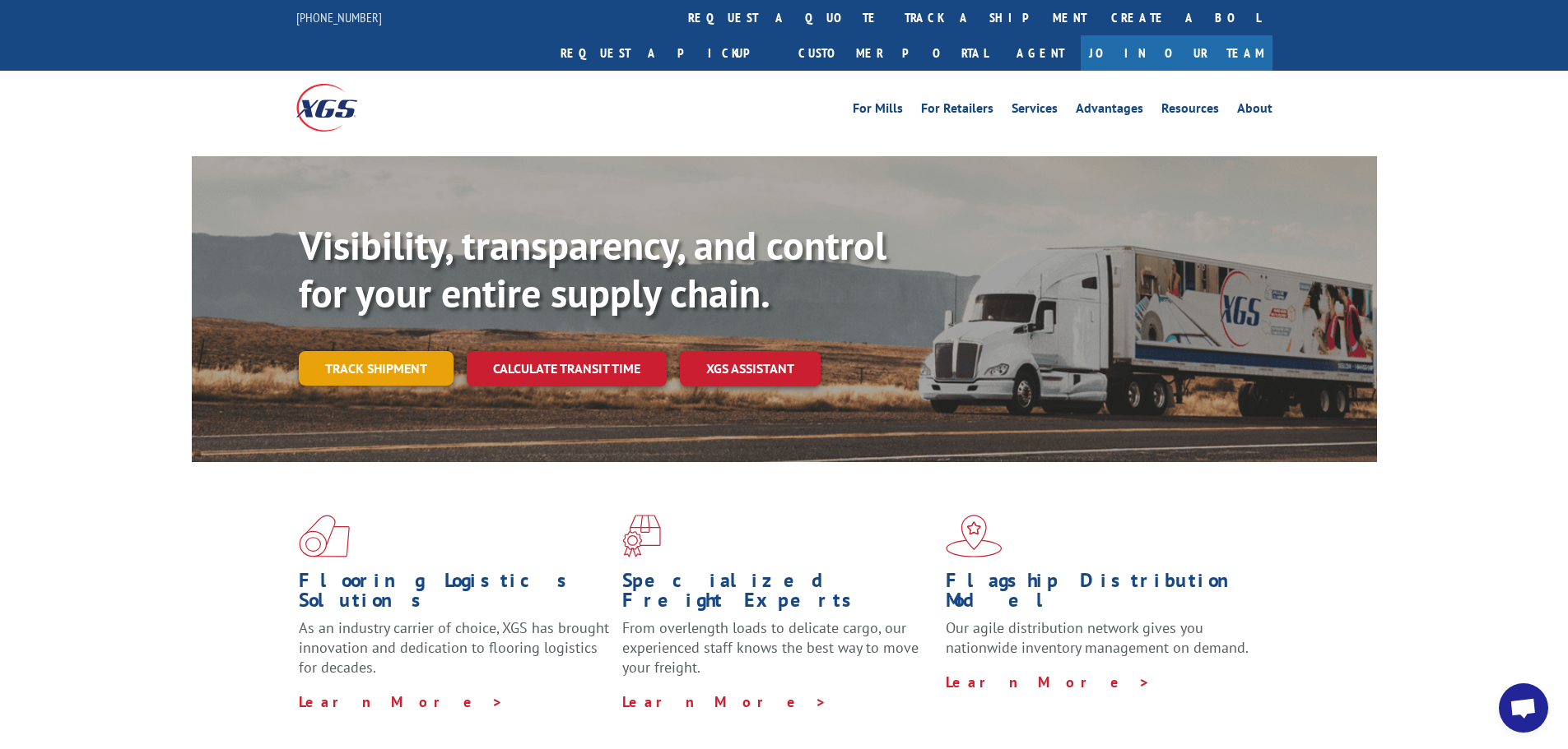
click at [403, 351] on link "Track shipment" at bounding box center [376, 368] width 155 height 34
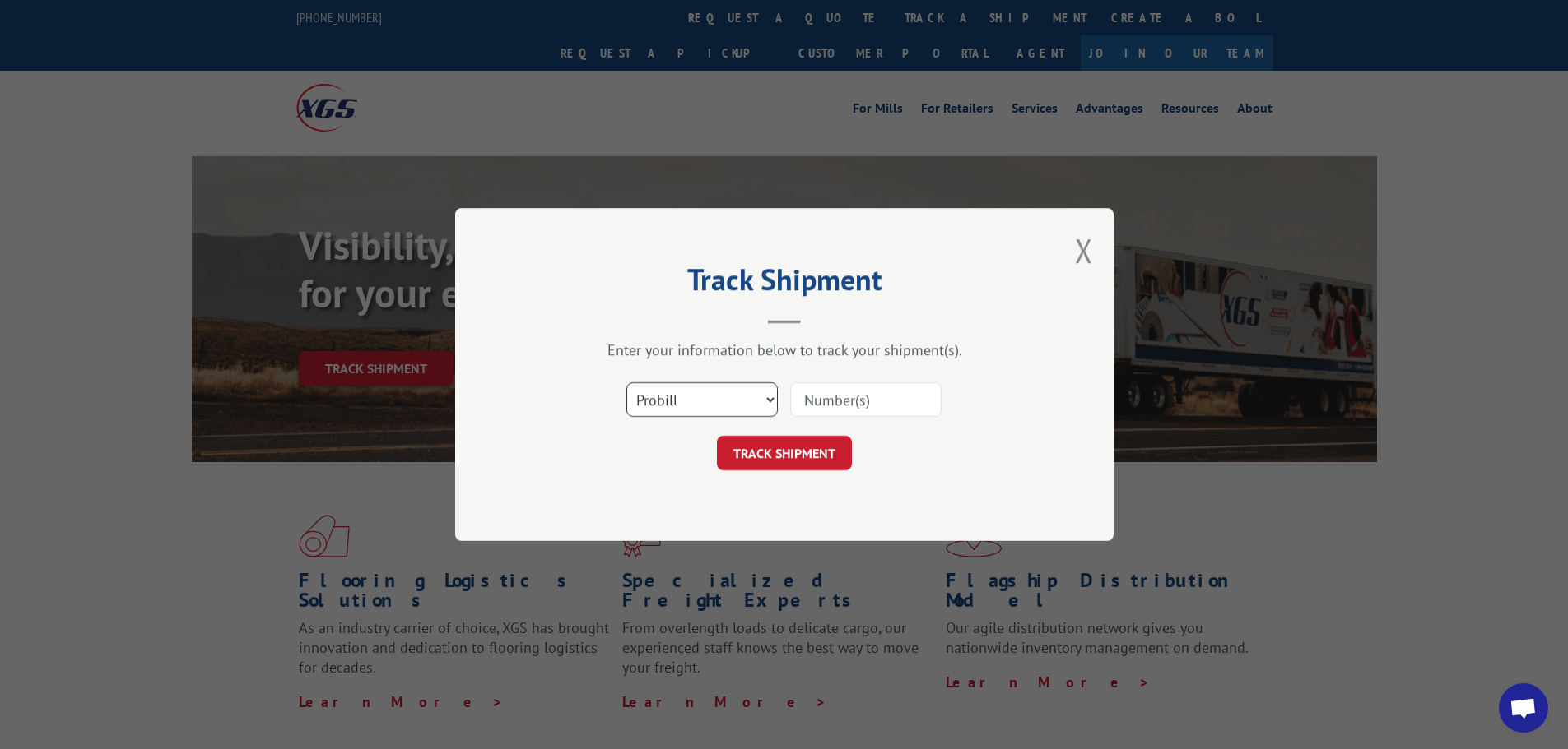
click at [768, 406] on select "Select category... Probill BOL PO" at bounding box center [702, 399] width 151 height 34
select select "bol"
click at [626, 382] on select "Select category... Probill BOL PO" at bounding box center [702, 399] width 151 height 34
click at [837, 394] on input at bounding box center [865, 399] width 151 height 34
type input "7073604"
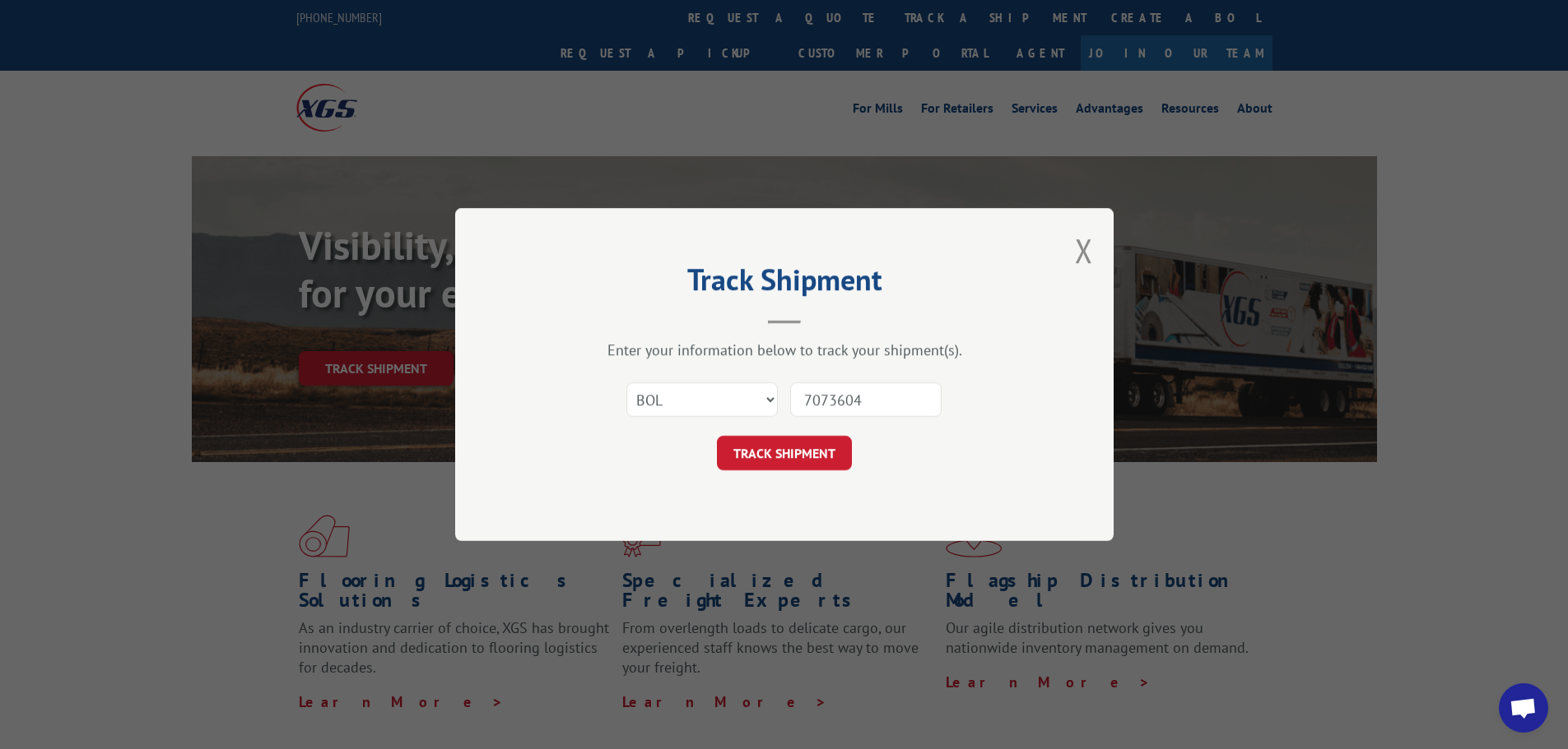
click button "TRACK SHIPMENT" at bounding box center [784, 453] width 135 height 34
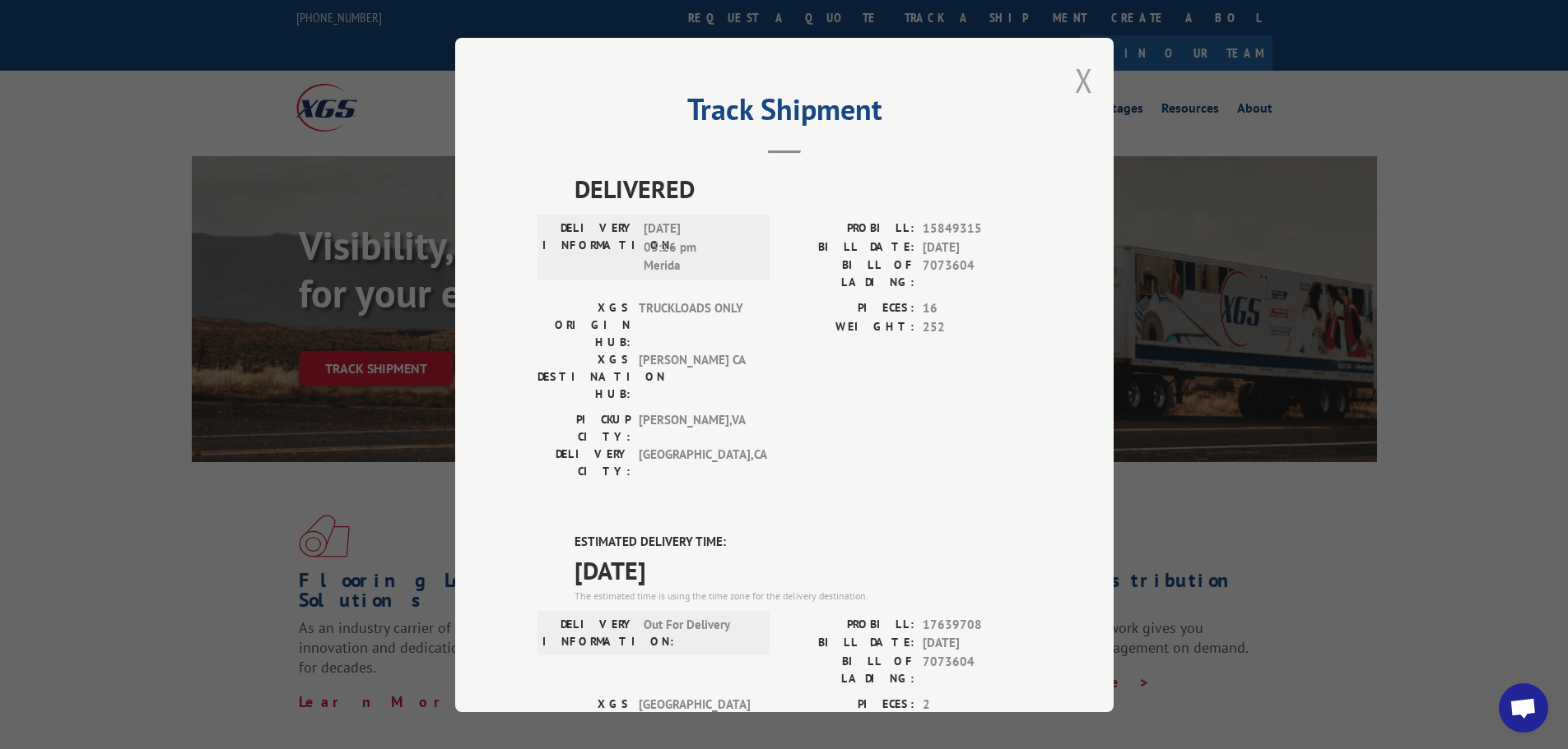
click at [1076, 91] on button "Close modal" at bounding box center [1084, 80] width 18 height 43
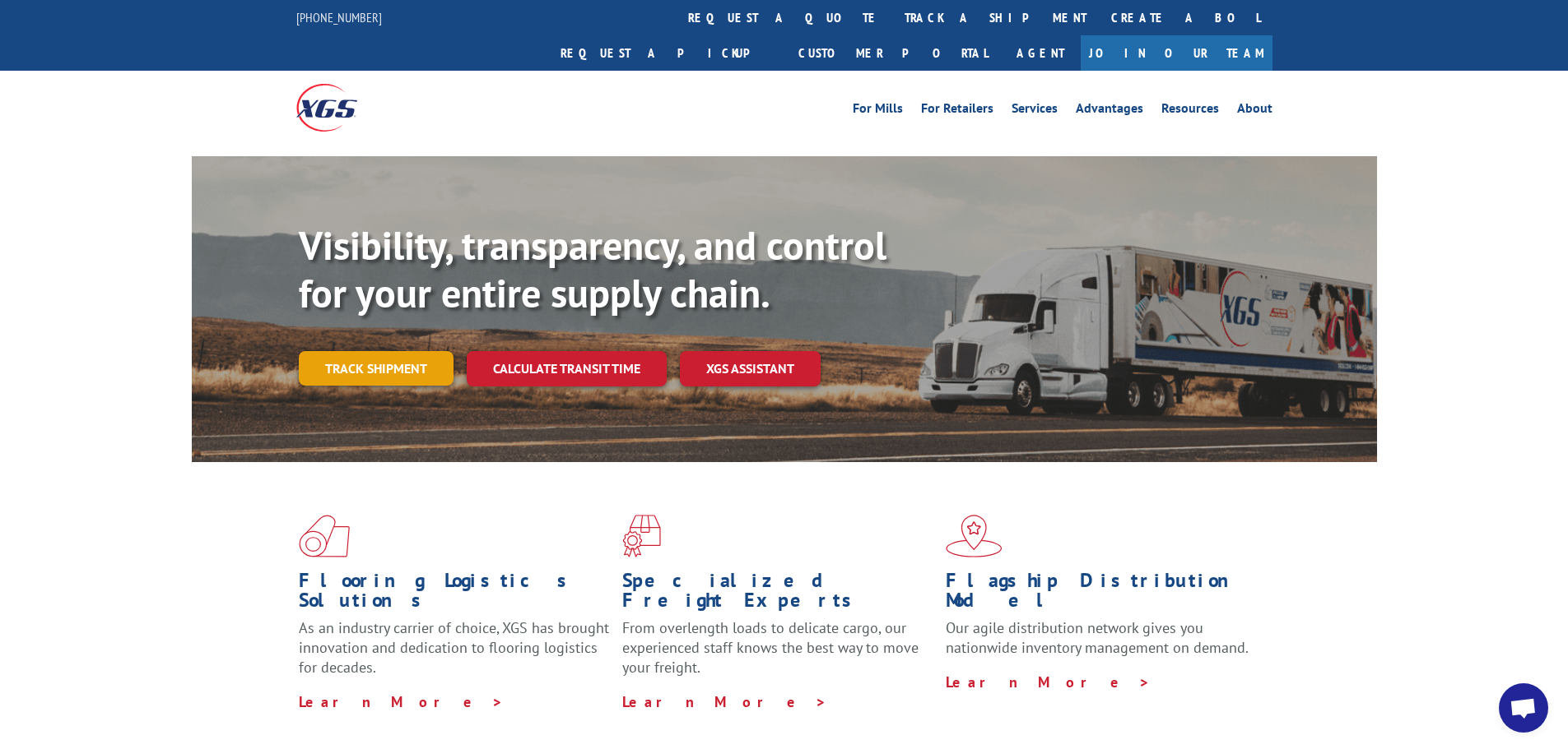
click at [390, 351] on link "Track shipment" at bounding box center [376, 368] width 155 height 34
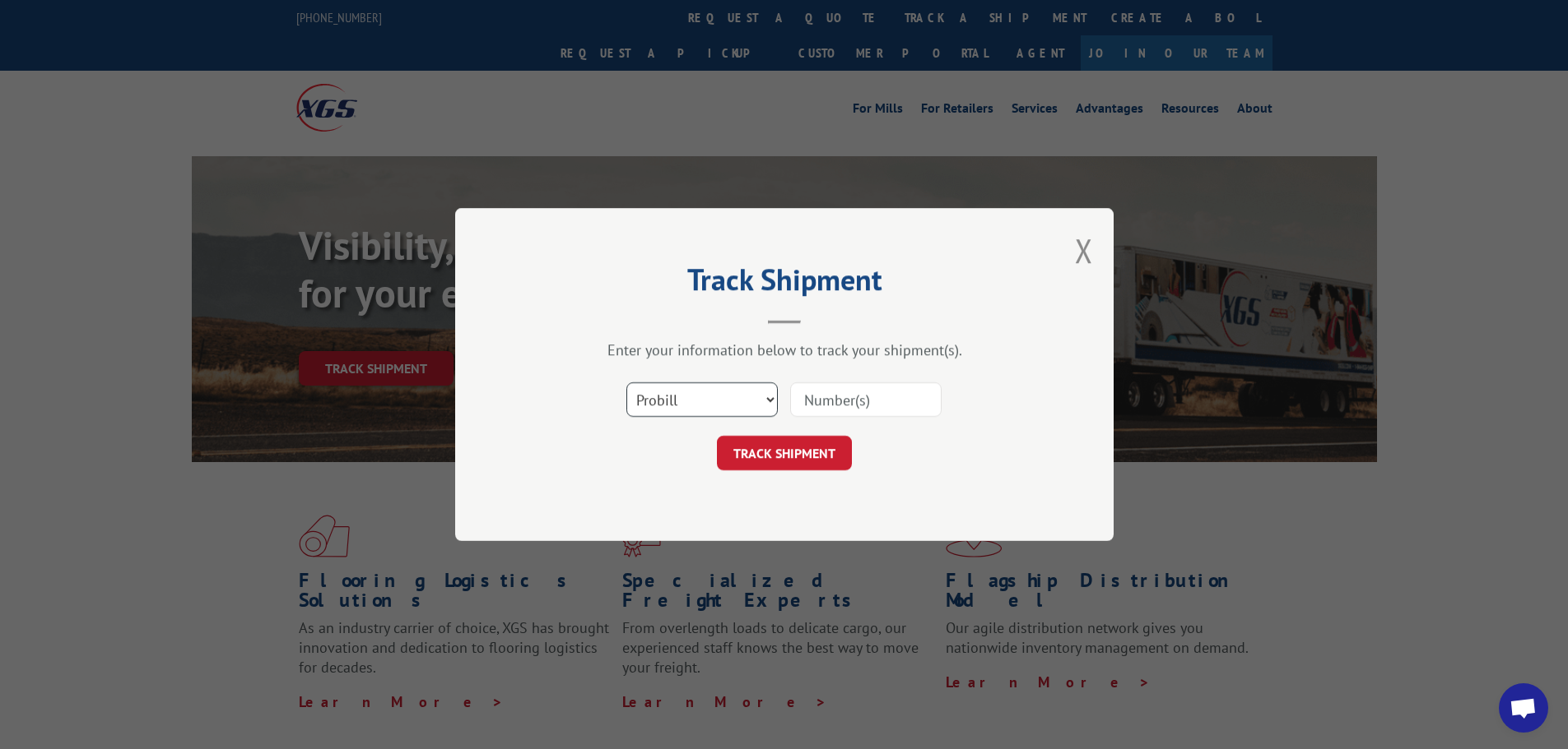
click at [768, 399] on select "Select category... Probill BOL PO" at bounding box center [702, 399] width 151 height 34
select select "bol"
click at [626, 382] on select "Select category... Probill BOL PO" at bounding box center [702, 399] width 151 height 34
click at [821, 403] on input at bounding box center [865, 399] width 151 height 34
type input "7078348"
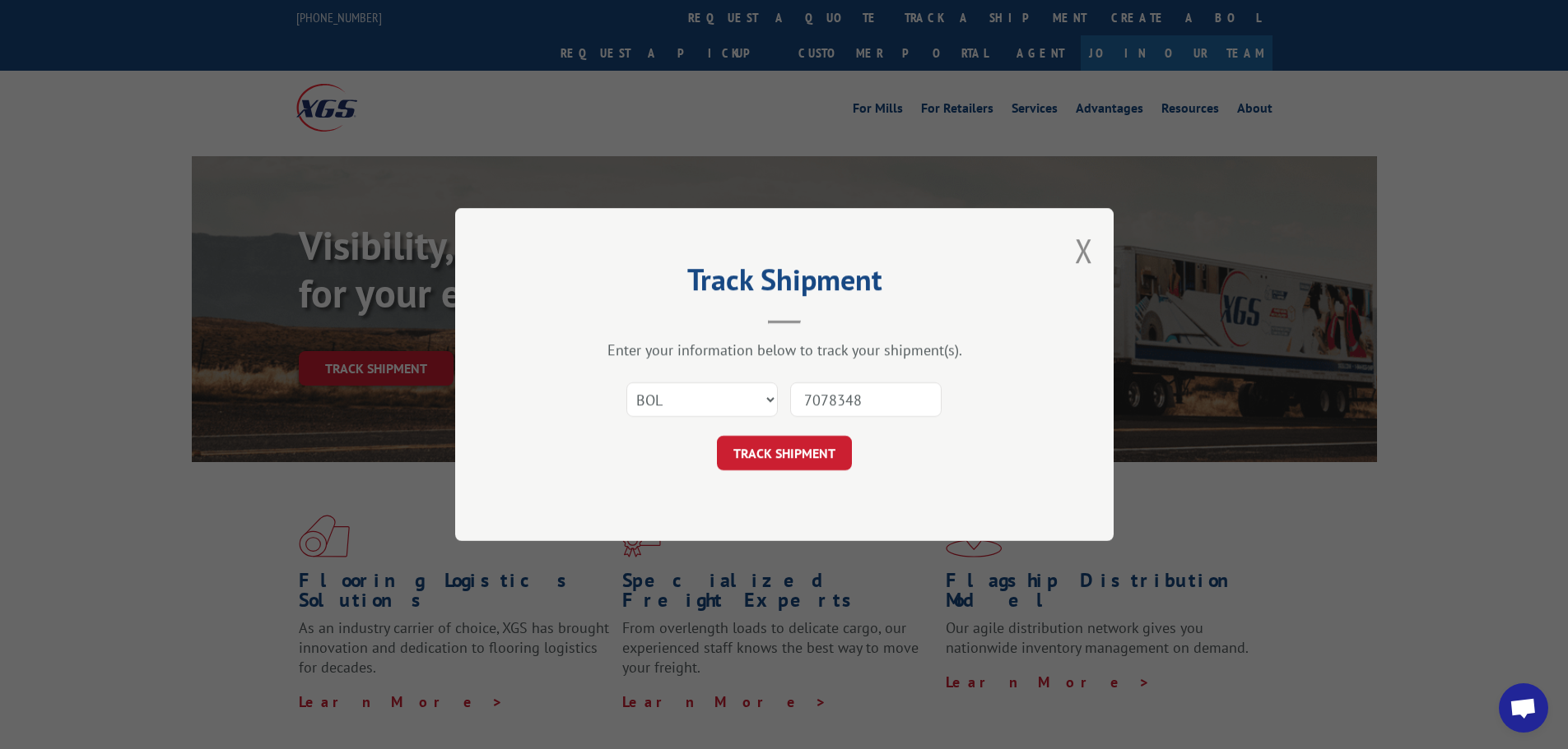
click button "TRACK SHIPMENT" at bounding box center [784, 453] width 135 height 34
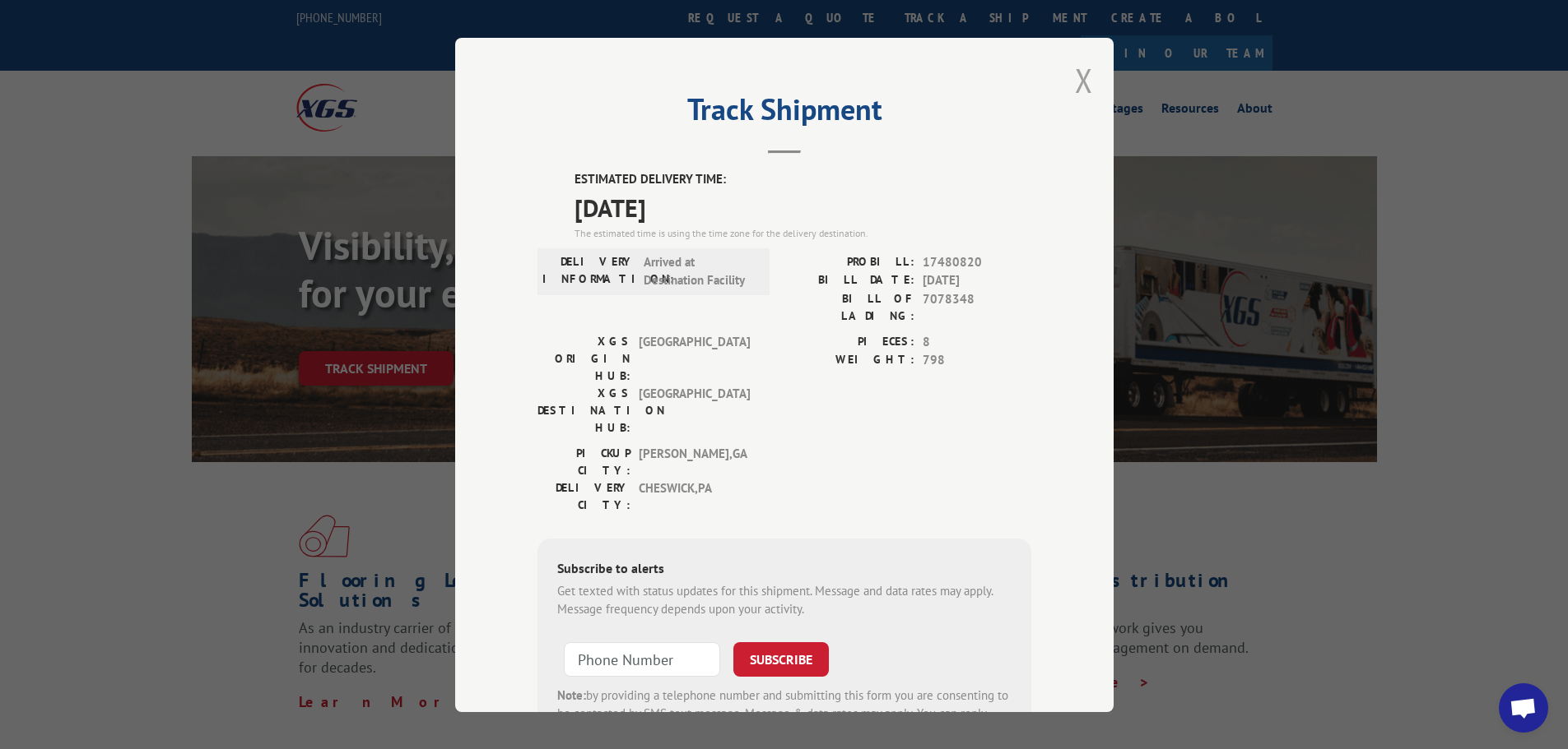
click at [1075, 71] on button "Close modal" at bounding box center [1084, 80] width 18 height 43
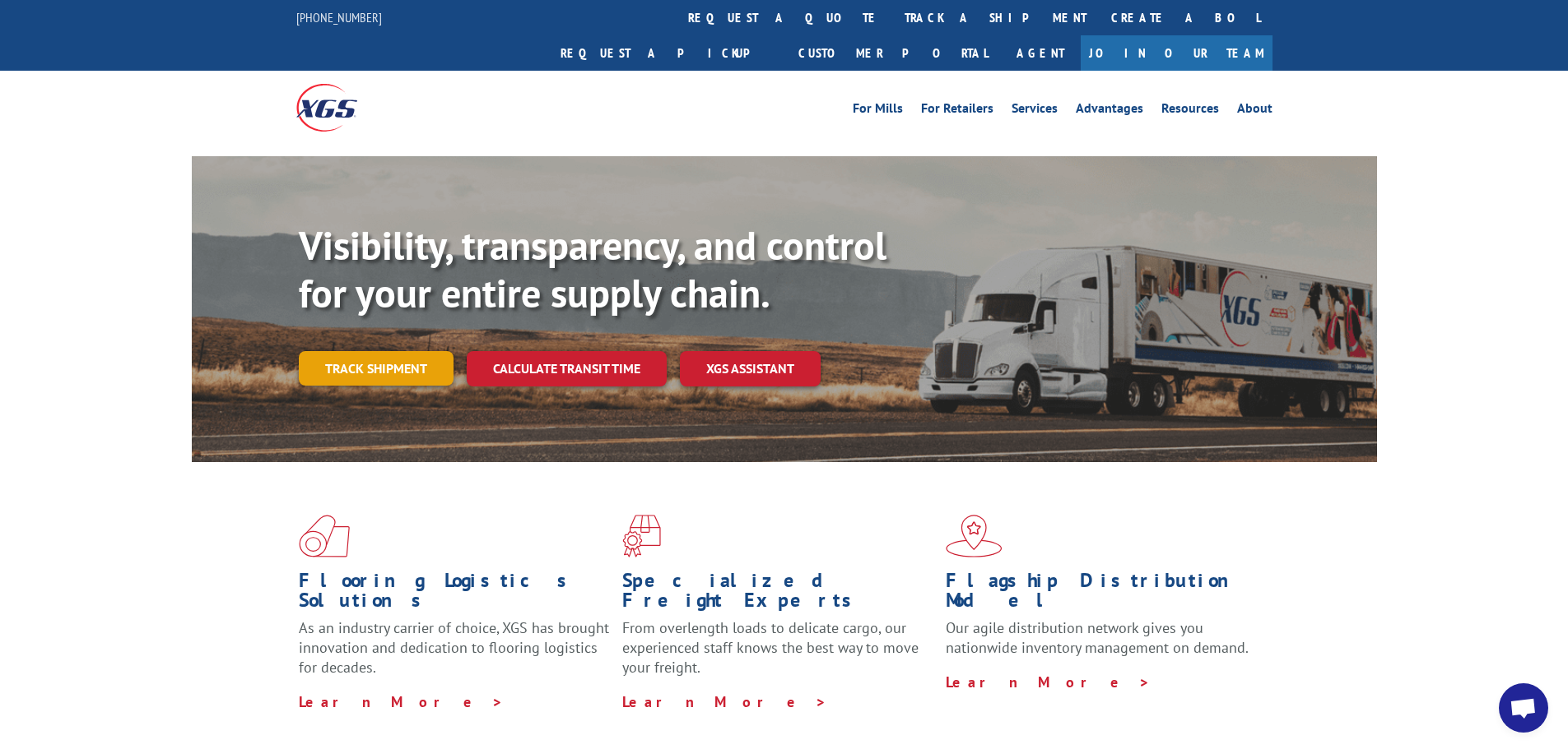
click at [402, 351] on link "Track shipment" at bounding box center [376, 368] width 155 height 34
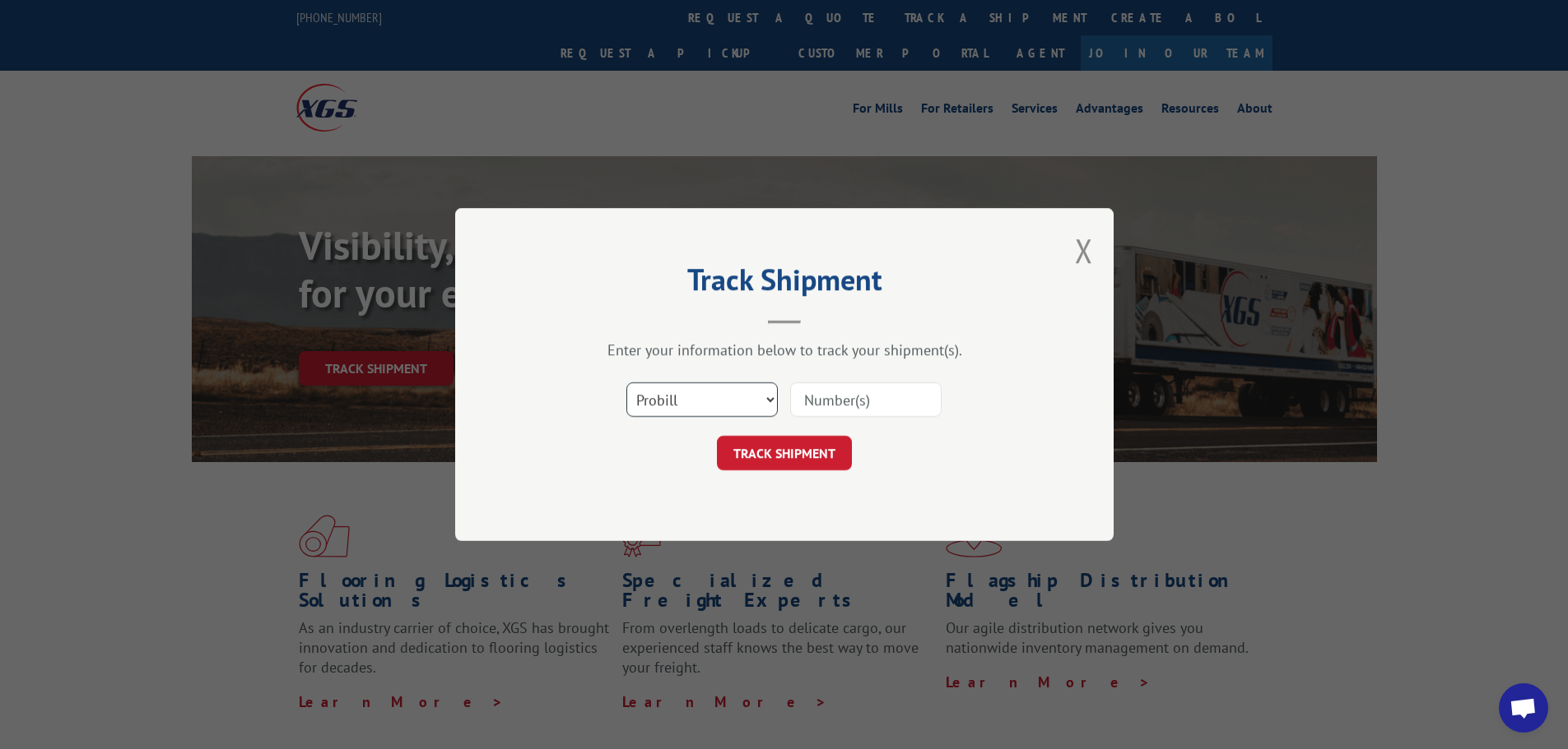
drag, startPoint x: 775, startPoint y: 402, endPoint x: 764, endPoint y: 415, distance: 17.0
click at [775, 402] on select "Select category... Probill BOL PO" at bounding box center [702, 399] width 151 height 34
select select "bol"
click at [626, 382] on select "Select category... Probill BOL PO" at bounding box center [702, 399] width 151 height 34
click at [808, 397] on input at bounding box center [865, 399] width 151 height 34
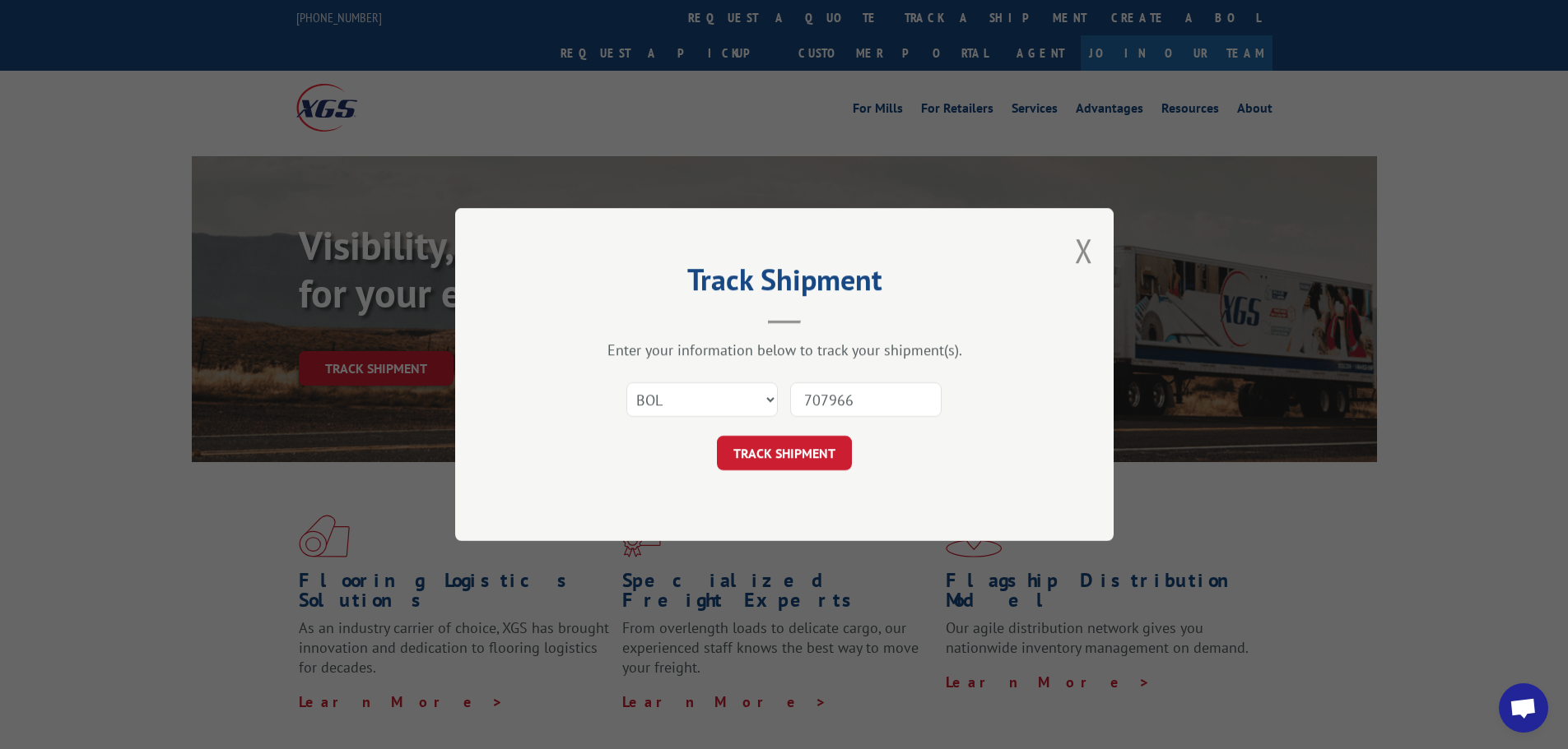
type input "7079661"
click button "TRACK SHIPMENT" at bounding box center [784, 453] width 135 height 34
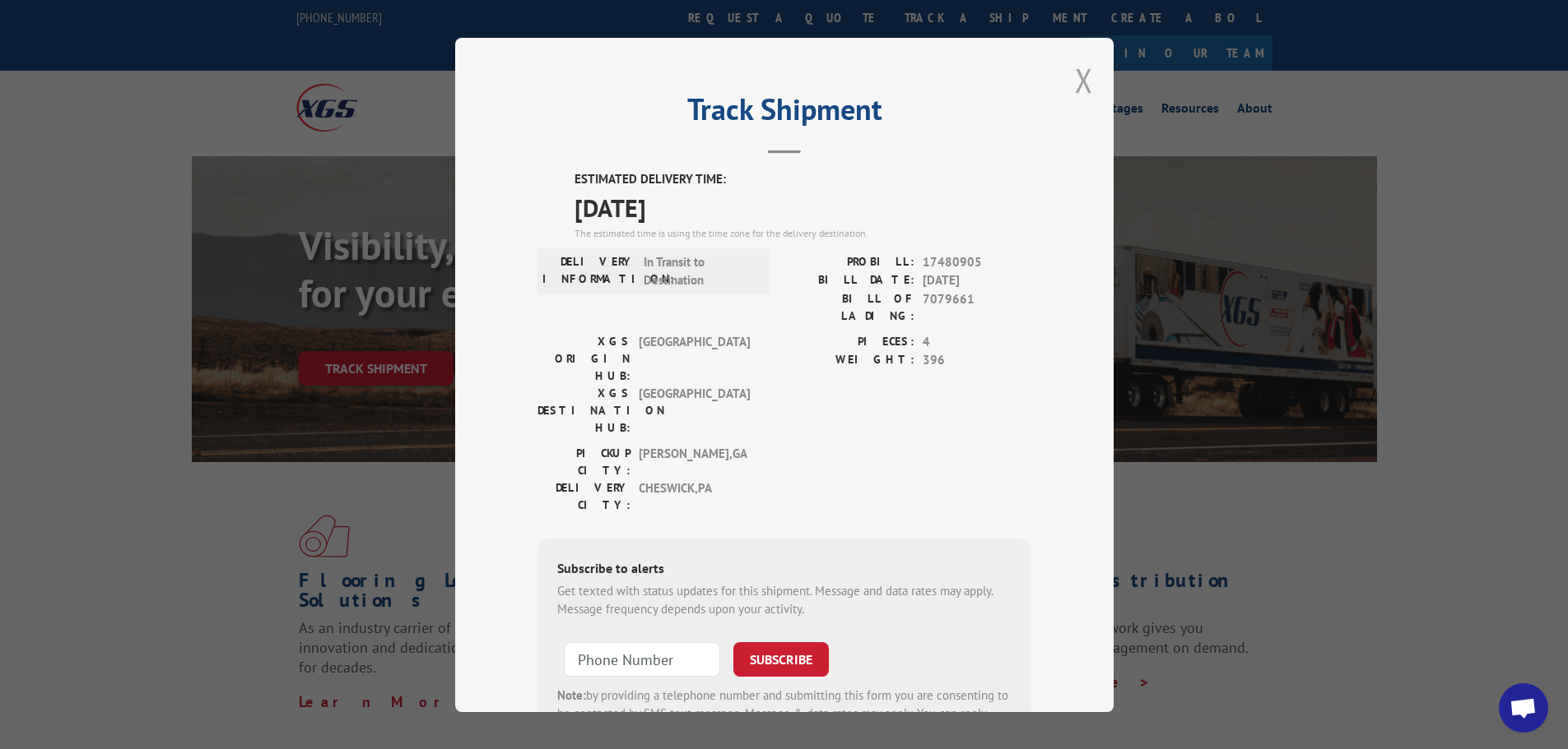
click at [1085, 74] on button "Close modal" at bounding box center [1084, 80] width 18 height 43
